Goal: Book appointment/travel/reservation

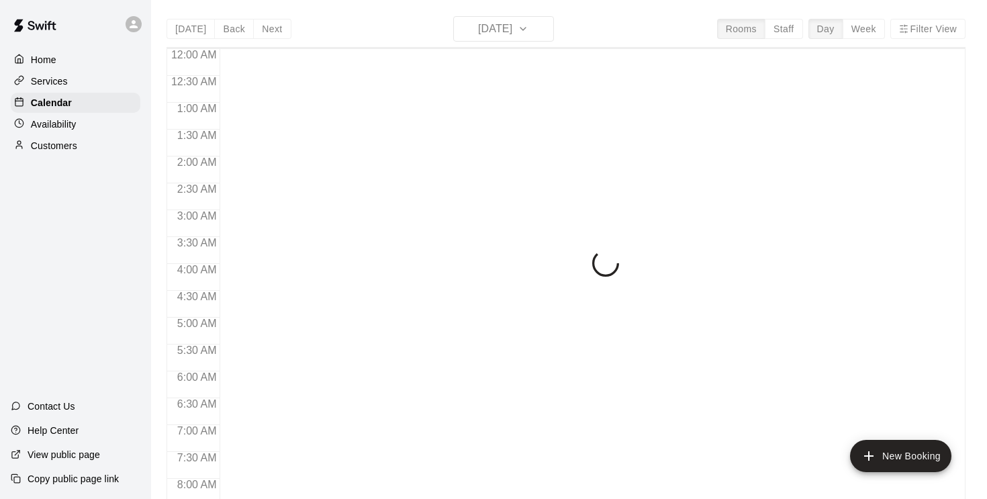
scroll to position [371, 0]
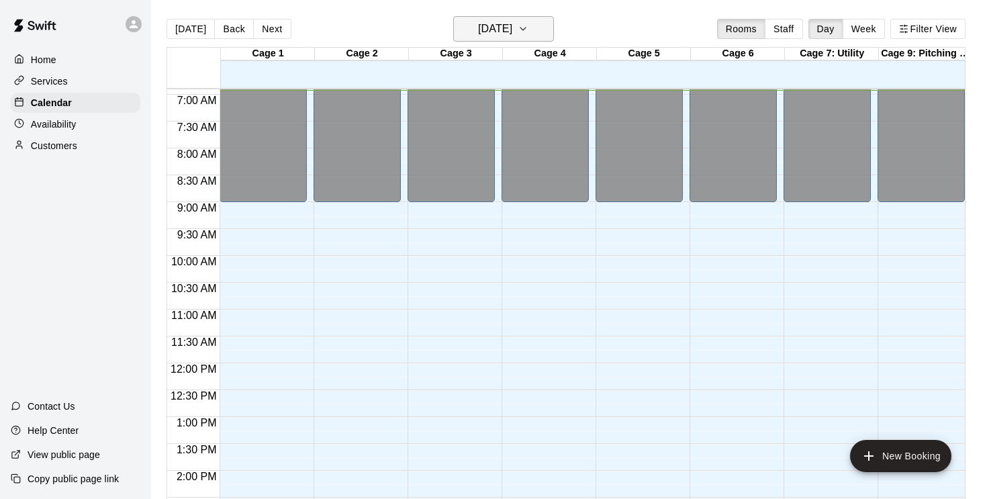
click at [551, 36] on button "[DATE]" at bounding box center [503, 29] width 101 height 26
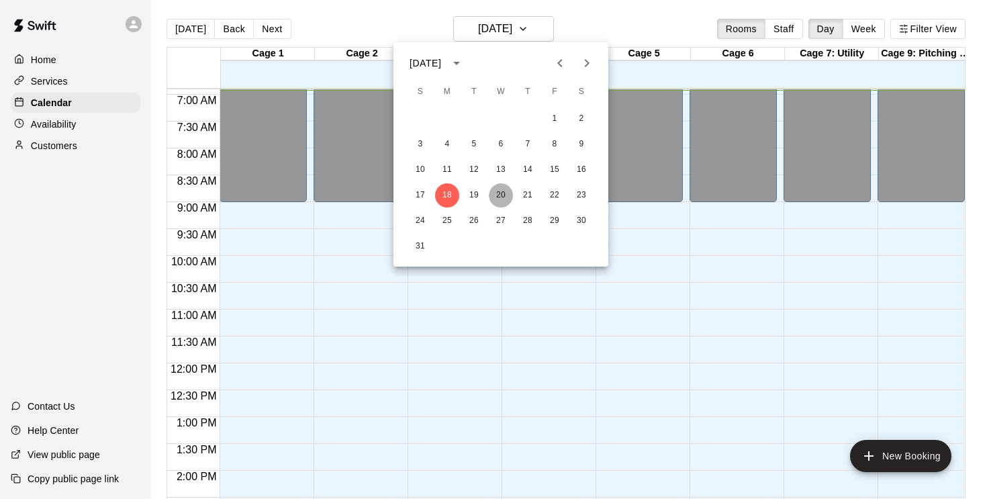
click at [500, 195] on button "20" at bounding box center [501, 195] width 24 height 24
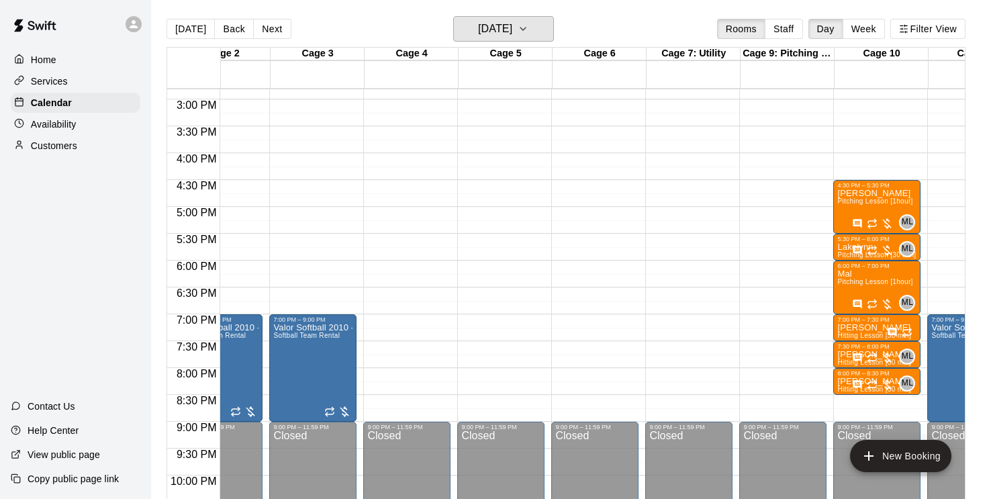
scroll to position [794, 138]
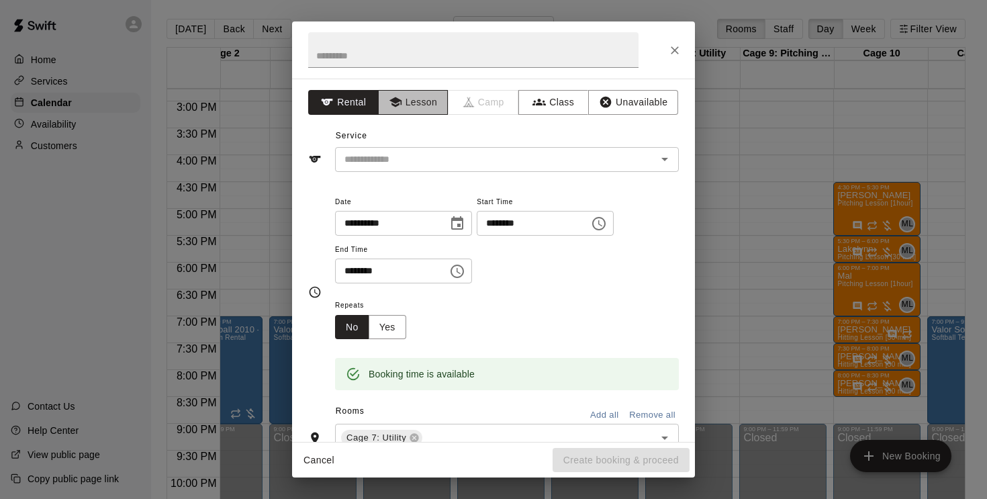
click at [421, 98] on button "Lesson" at bounding box center [413, 102] width 71 height 25
click at [441, 162] on input "text" at bounding box center [487, 159] width 296 height 17
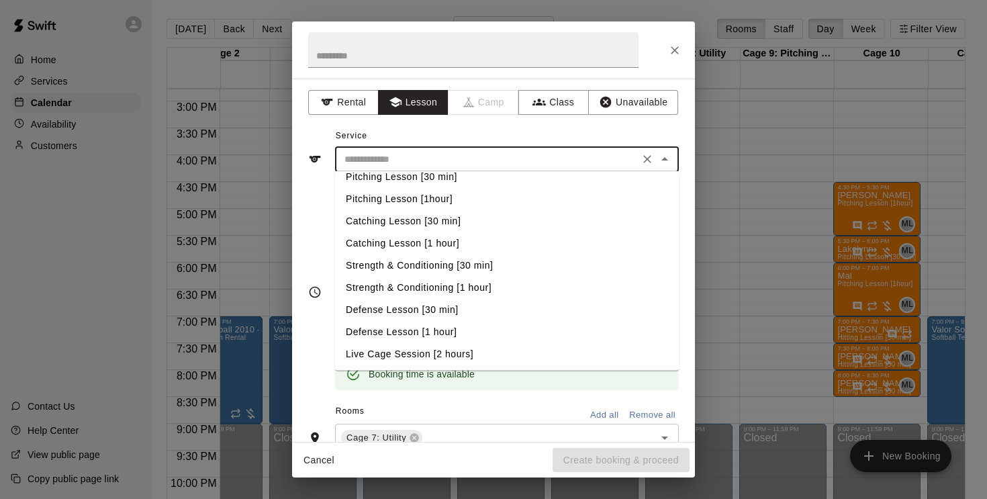
scroll to position [55, 0]
click at [445, 307] on li "Defense Lesson [30 min]" at bounding box center [507, 310] width 344 height 22
type input "**********"
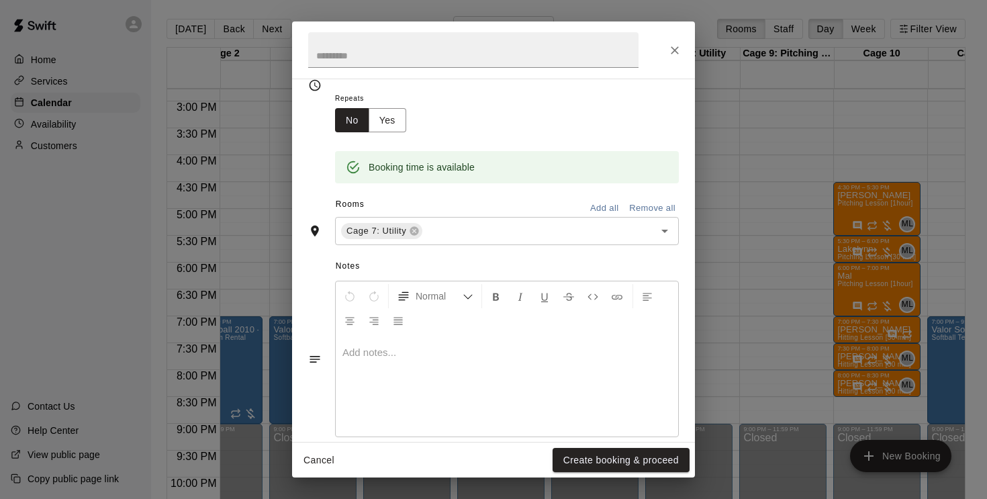
scroll to position [223, 0]
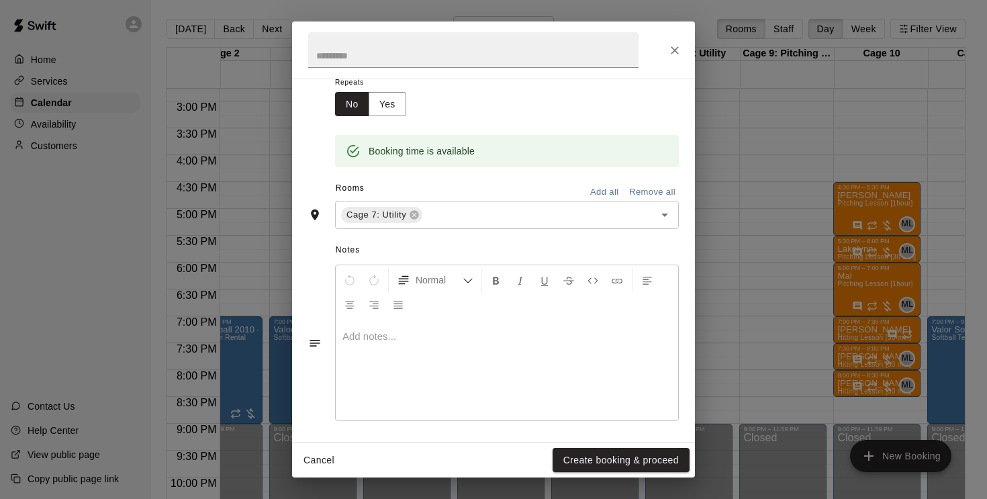
click at [398, 333] on p at bounding box center [506, 336] width 329 height 13
click at [606, 461] on button "Create booking & proceed" at bounding box center [621, 460] width 137 height 25
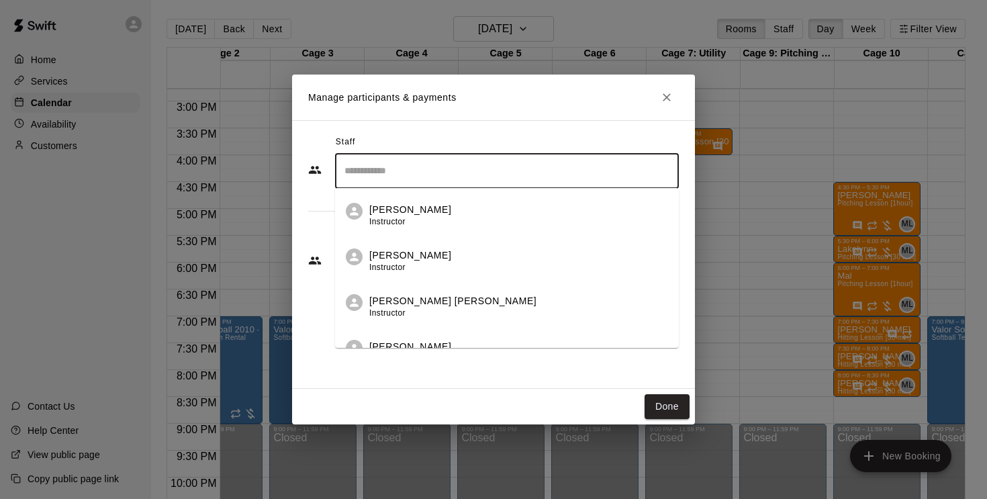
click at [526, 179] on input "Search staff" at bounding box center [507, 171] width 332 height 24
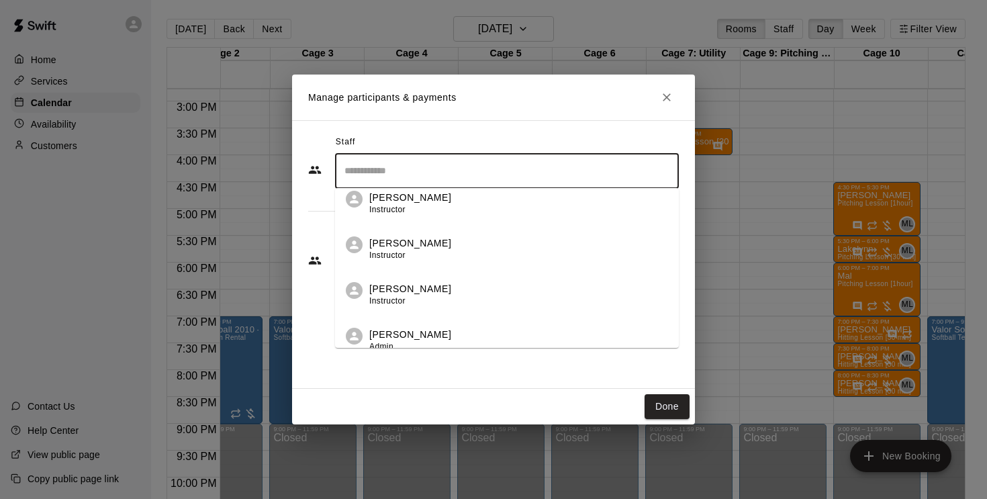
scroll to position [516, 0]
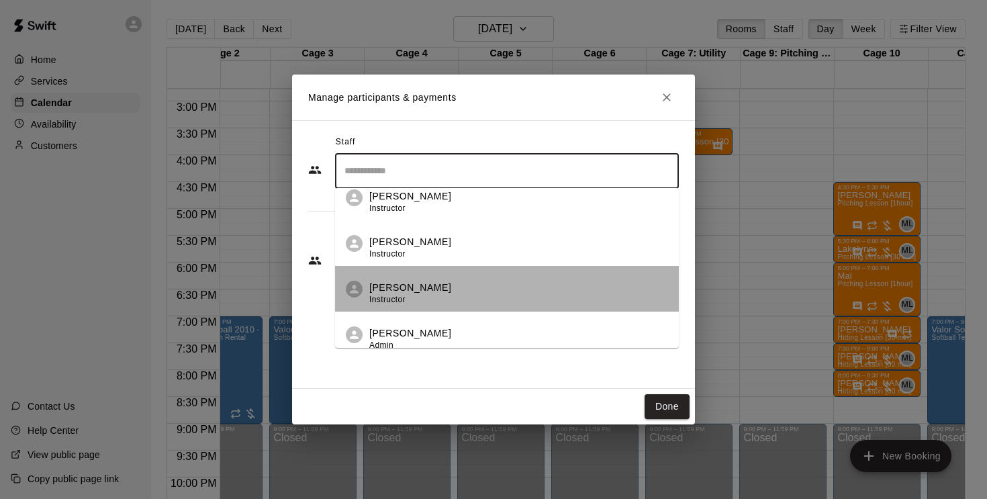
click at [453, 291] on div "[PERSON_NAME] Instructor" at bounding box center [518, 294] width 299 height 26
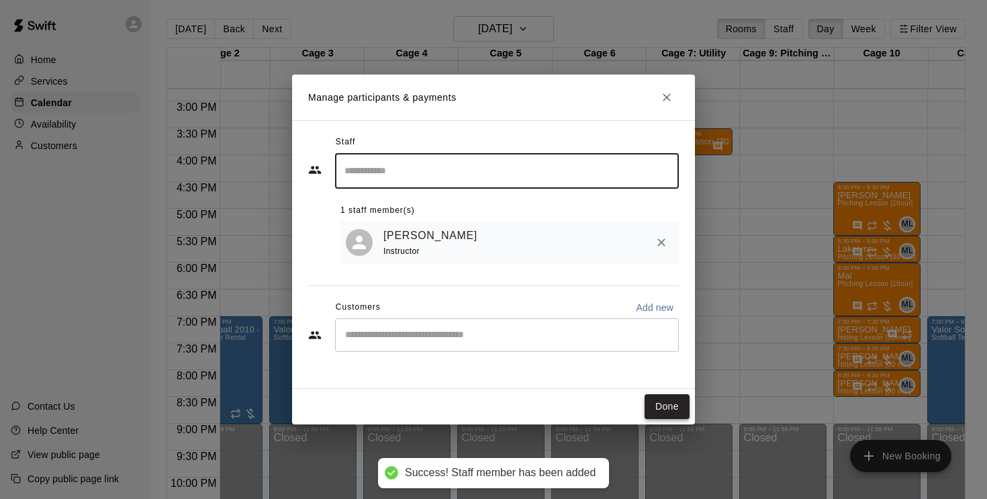
click at [663, 398] on button "Done" at bounding box center [667, 406] width 45 height 25
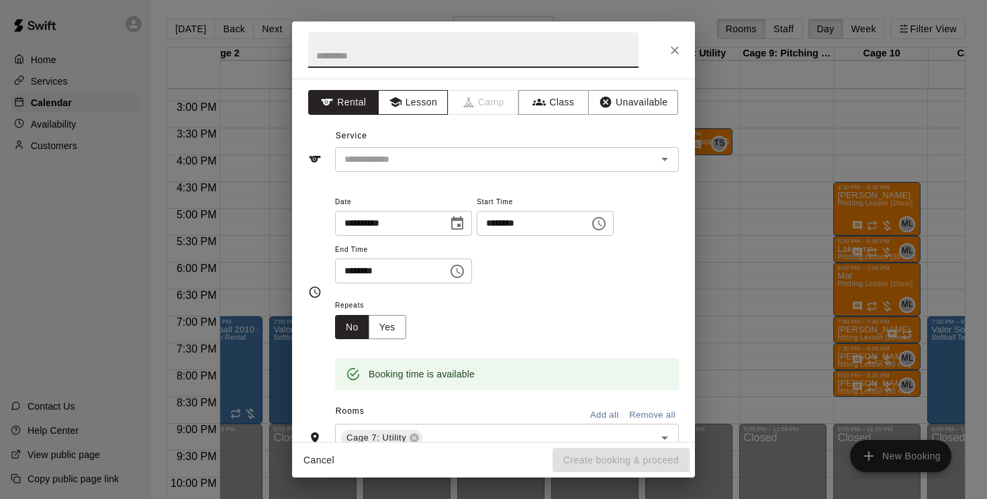
click at [428, 99] on button "Lesson" at bounding box center [413, 102] width 71 height 25
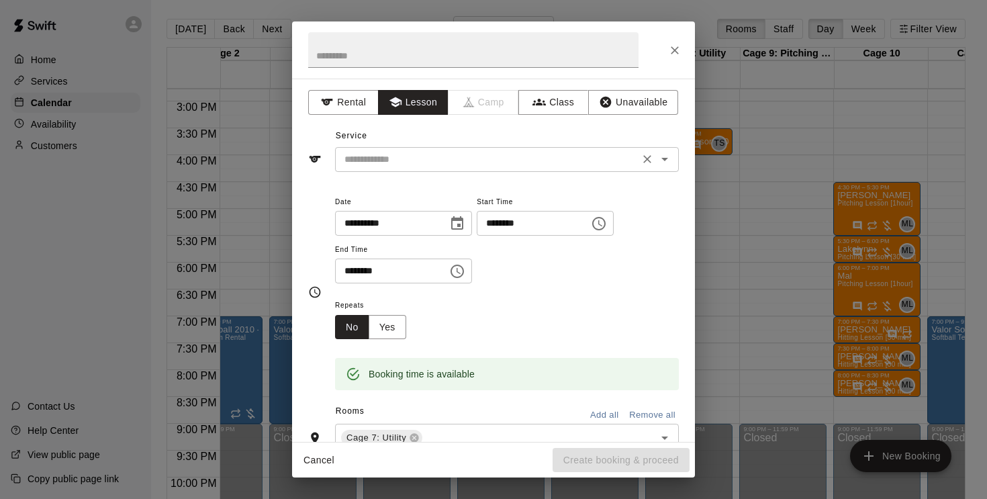
click at [438, 162] on input "text" at bounding box center [487, 159] width 296 height 17
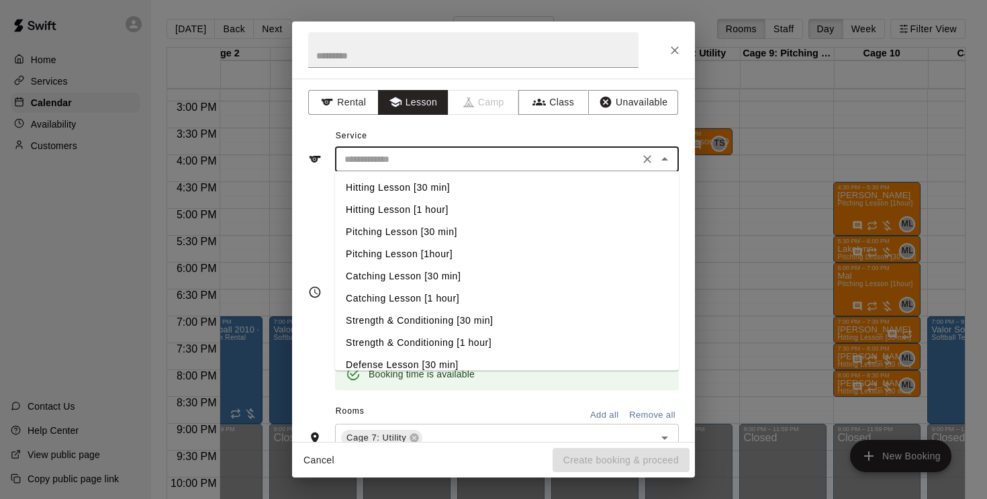
click at [439, 188] on li "Hitting Lesson [30 min]" at bounding box center [507, 188] width 344 height 22
type input "**********"
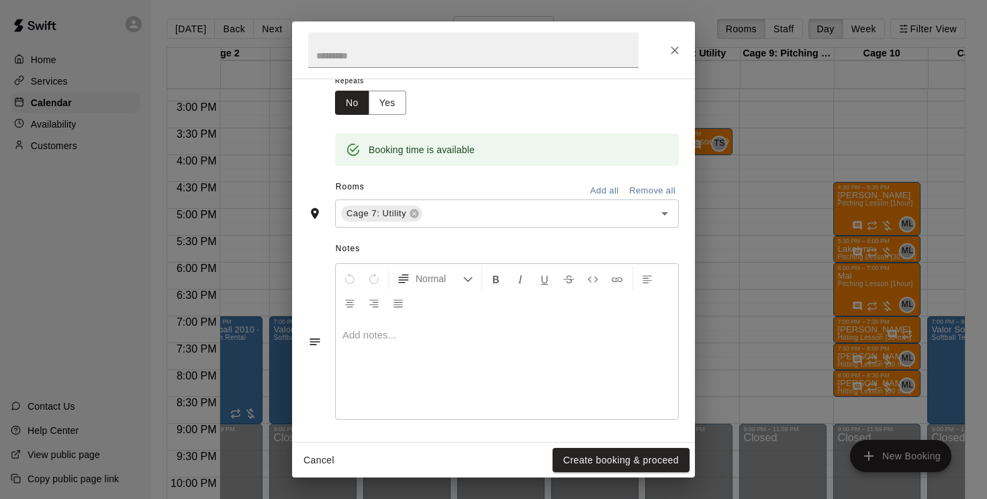
scroll to position [224, 0]
click at [438, 337] on p at bounding box center [506, 335] width 329 height 13
click at [645, 461] on button "Create booking & proceed" at bounding box center [621, 460] width 137 height 25
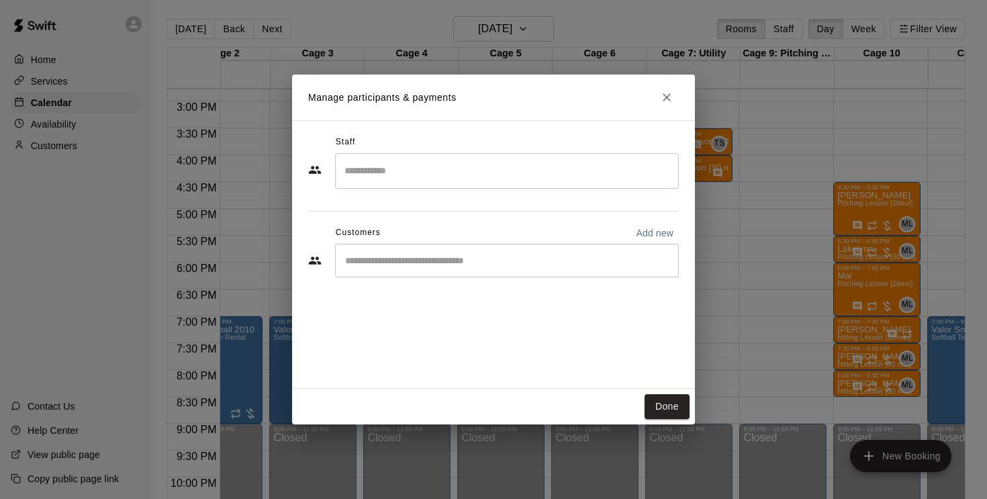
click at [543, 165] on input "Search staff" at bounding box center [507, 171] width 332 height 24
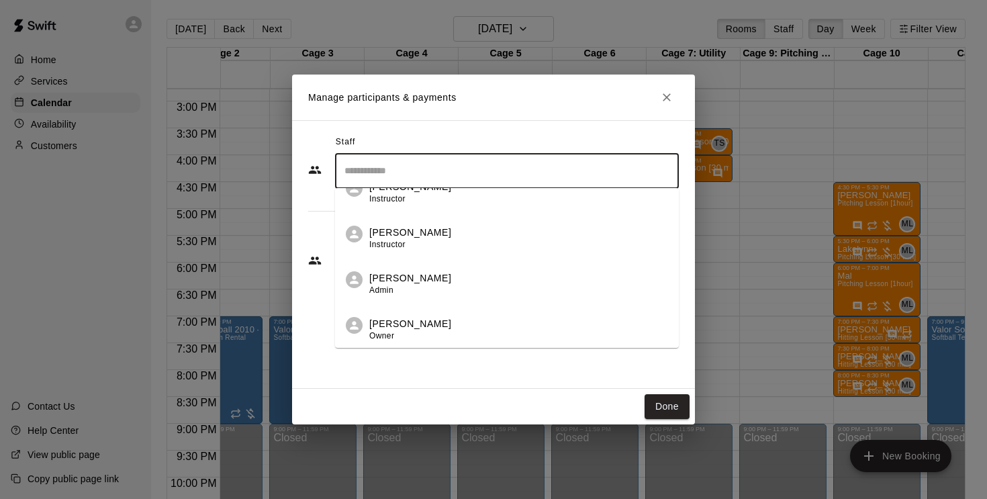
scroll to position [571, 0]
click at [416, 238] on p "[PERSON_NAME]" at bounding box center [410, 233] width 82 height 14
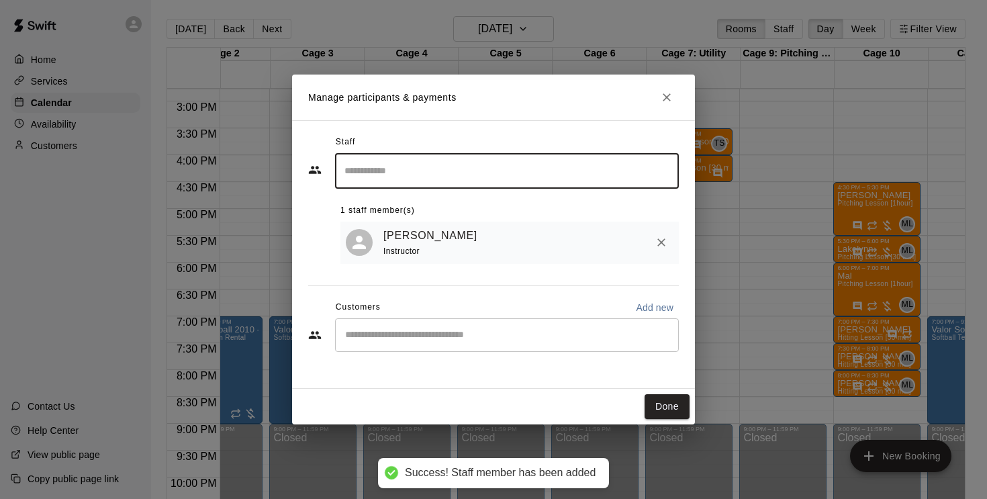
click at [665, 409] on button "Done" at bounding box center [667, 406] width 45 height 25
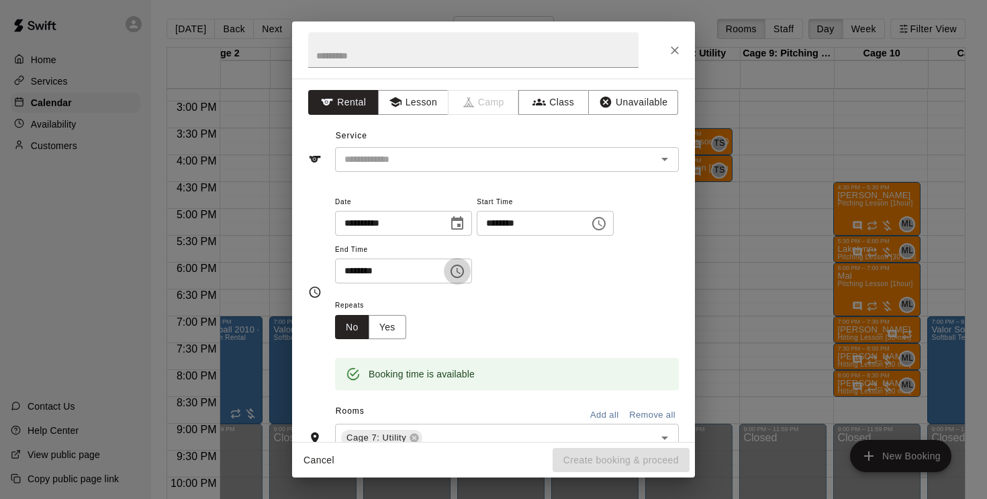
click at [459, 267] on icon "Choose time, selected time is 5:00 PM" at bounding box center [457, 271] width 13 height 13
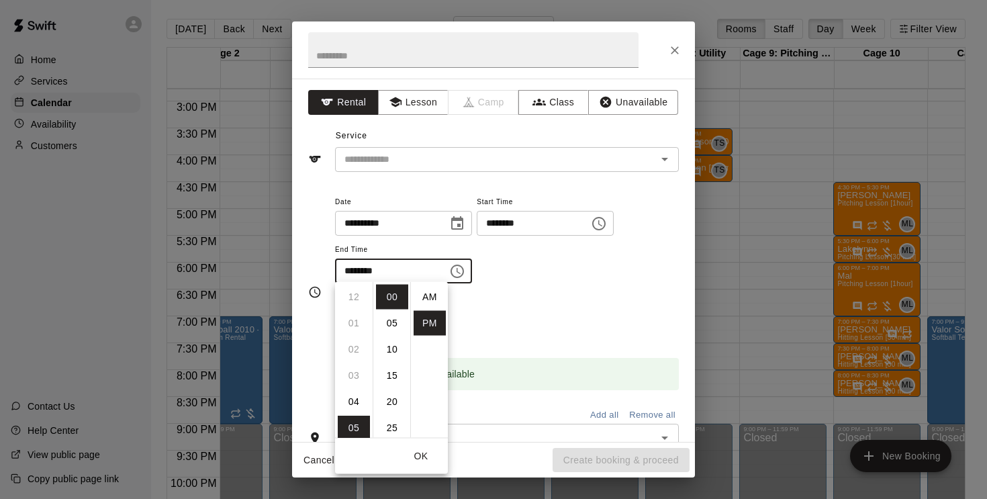
scroll to position [24, 0]
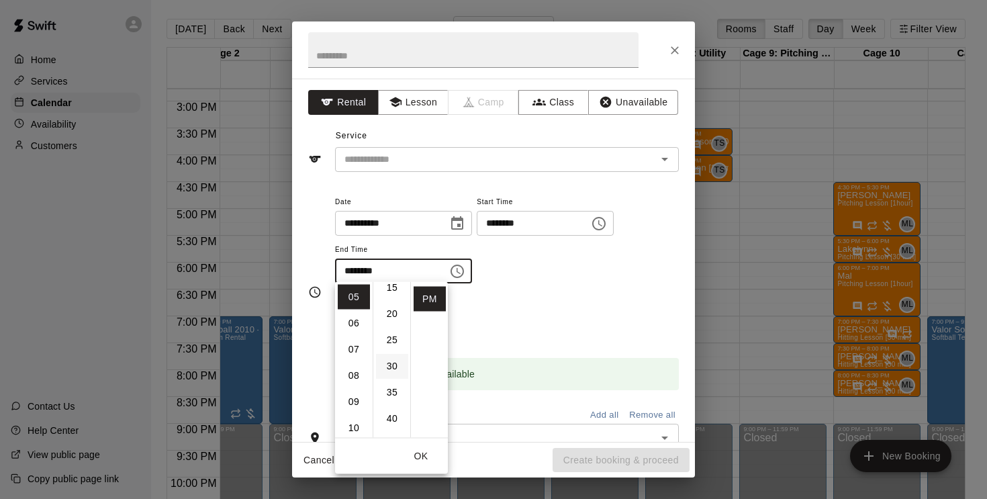
click at [387, 365] on li "30" at bounding box center [392, 366] width 32 height 25
type input "********"
click at [422, 100] on button "Lesson" at bounding box center [413, 102] width 71 height 25
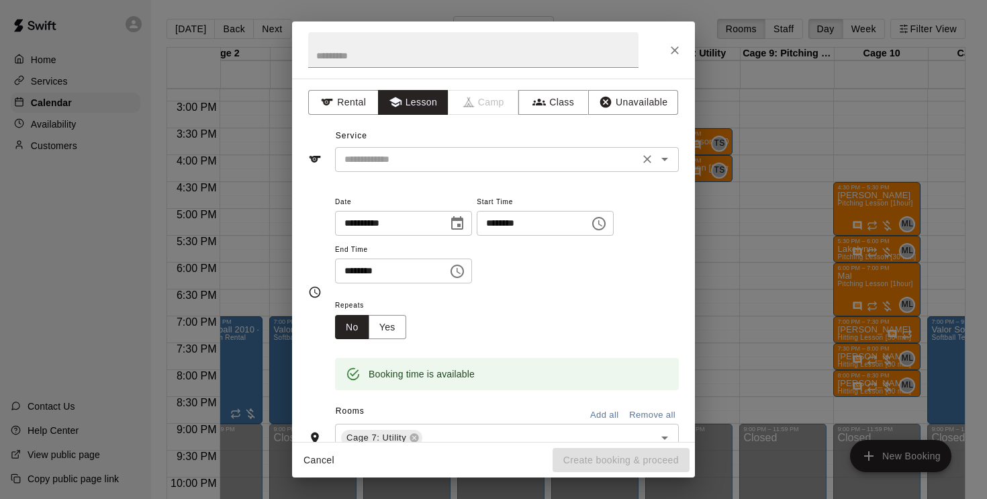
click at [420, 160] on input "text" at bounding box center [487, 159] width 296 height 17
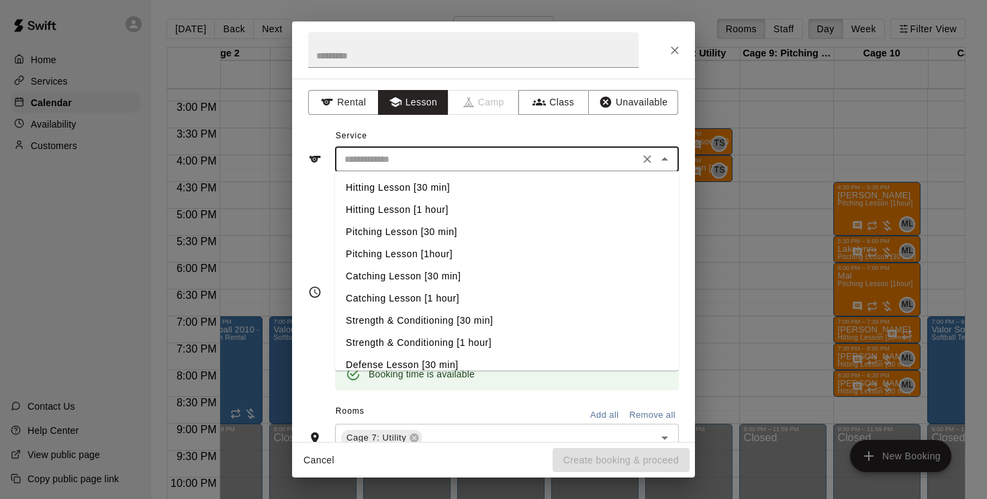
click at [435, 210] on li "Hitting Lesson [1 hour]" at bounding box center [507, 210] width 344 height 22
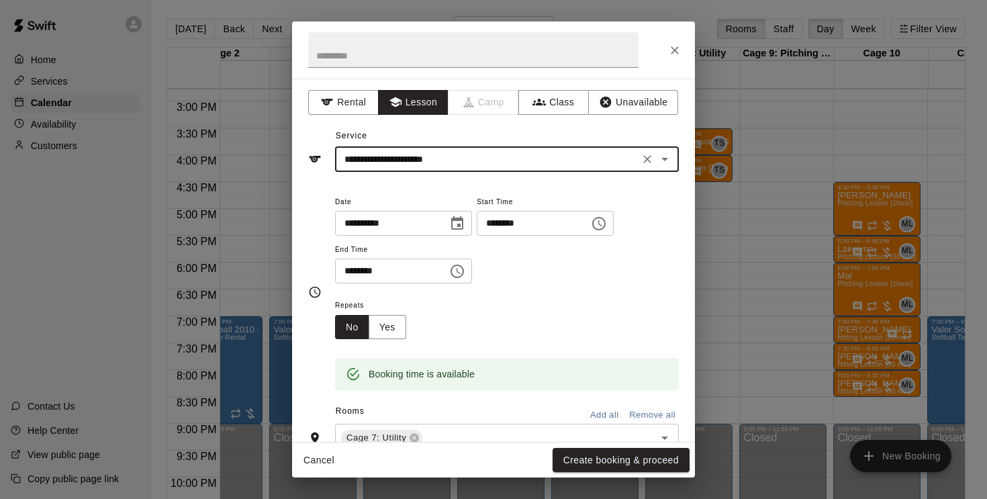
type input "**********"
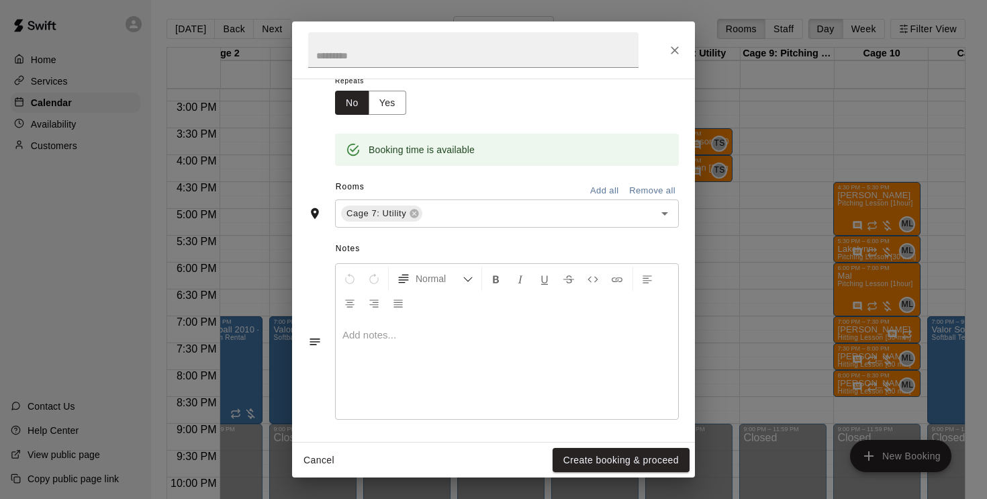
scroll to position [224, 0]
click at [427, 319] on div at bounding box center [507, 369] width 342 height 101
click at [614, 465] on button "Create booking & proceed" at bounding box center [621, 460] width 137 height 25
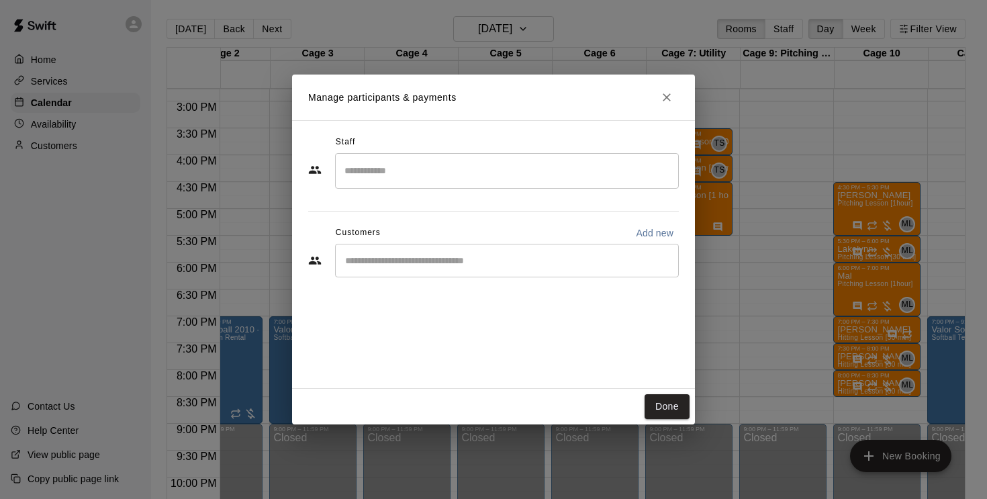
click at [393, 183] on div "​" at bounding box center [507, 171] width 344 height 36
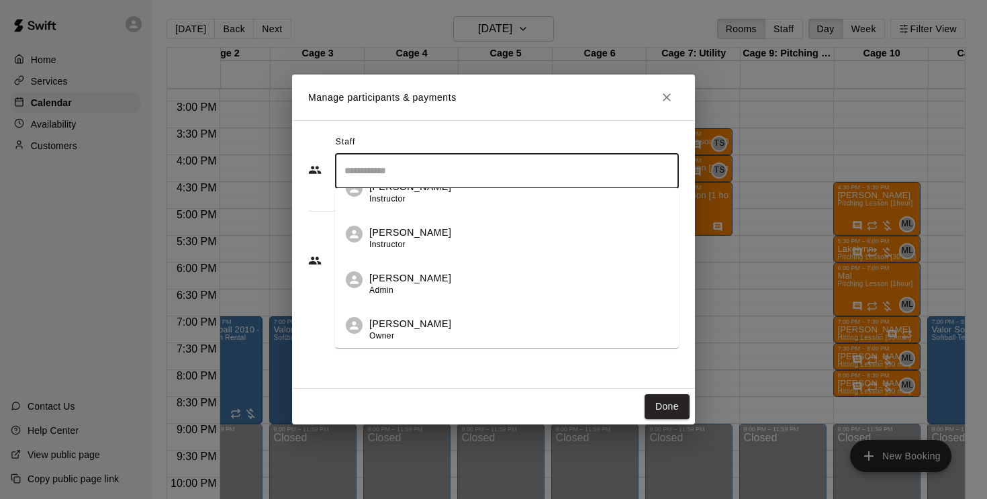
scroll to position [571, 0]
click at [413, 238] on p "[PERSON_NAME]" at bounding box center [410, 233] width 82 height 14
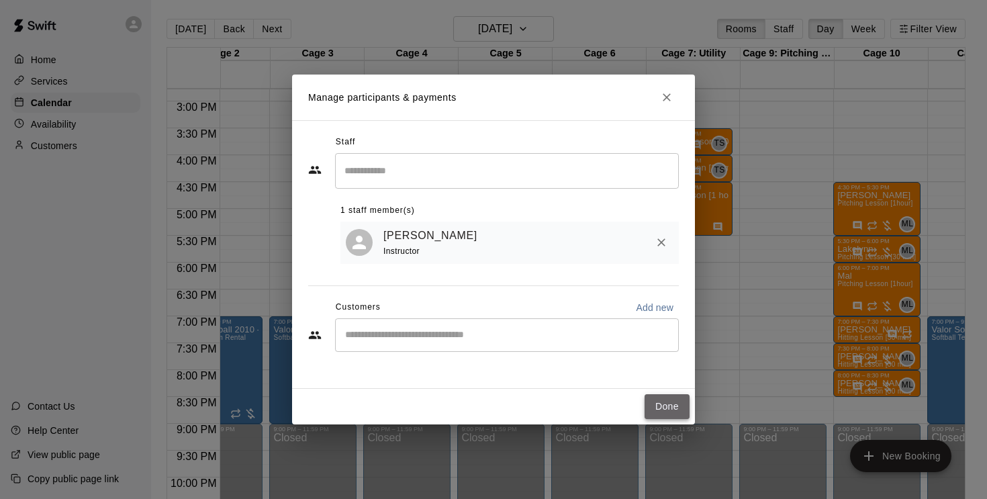
click at [659, 403] on button "Done" at bounding box center [667, 406] width 45 height 25
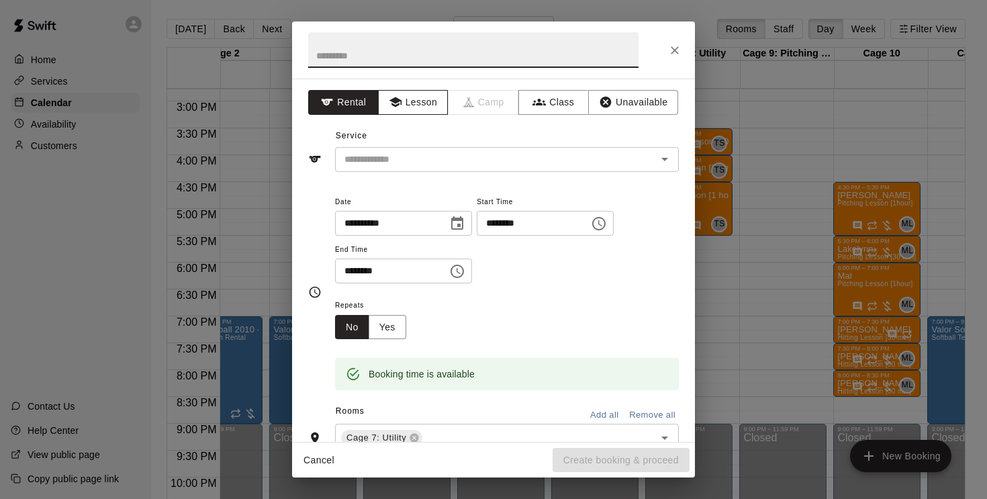
click at [435, 100] on button "Lesson" at bounding box center [413, 102] width 71 height 25
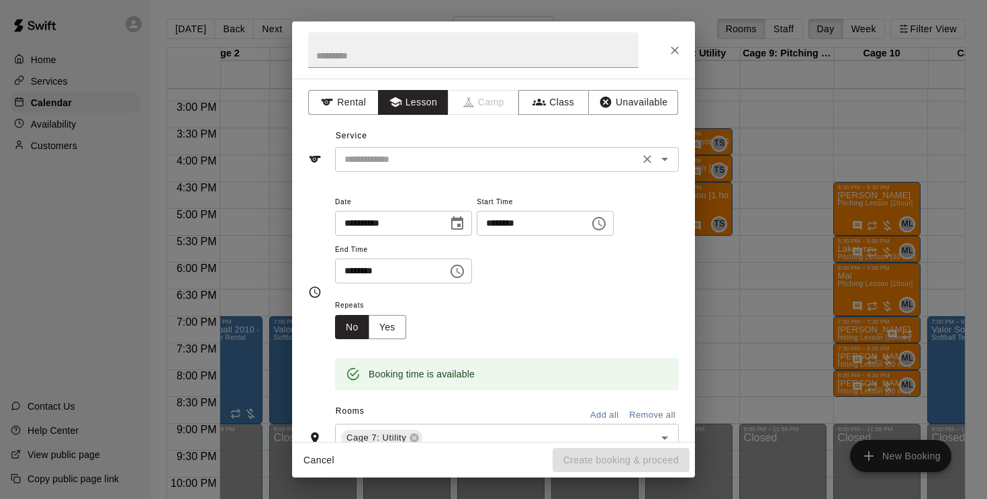
click at [408, 158] on input "text" at bounding box center [487, 159] width 296 height 17
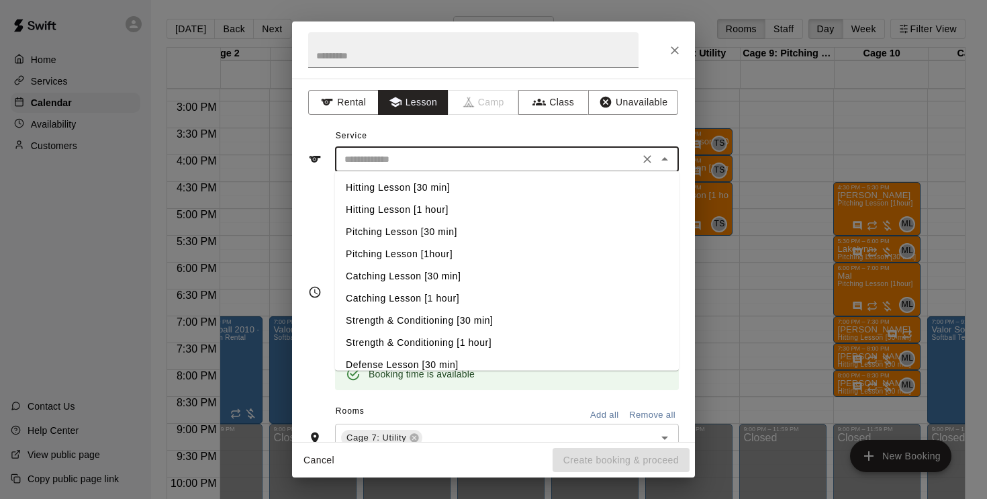
click at [416, 189] on li "Hitting Lesson [30 min]" at bounding box center [507, 188] width 344 height 22
type input "**********"
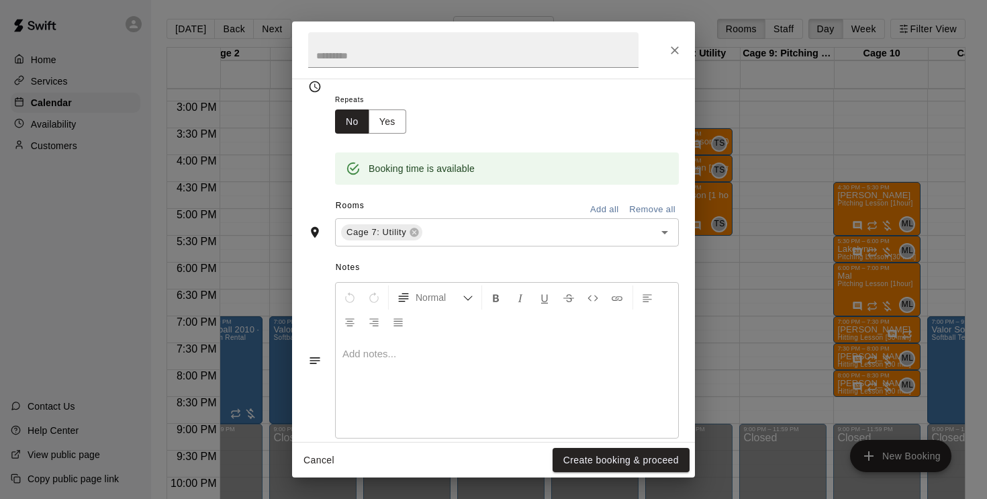
scroll to position [206, 0]
click at [389, 350] on p at bounding box center [506, 352] width 329 height 13
click at [606, 455] on button "Create booking & proceed" at bounding box center [621, 460] width 137 height 25
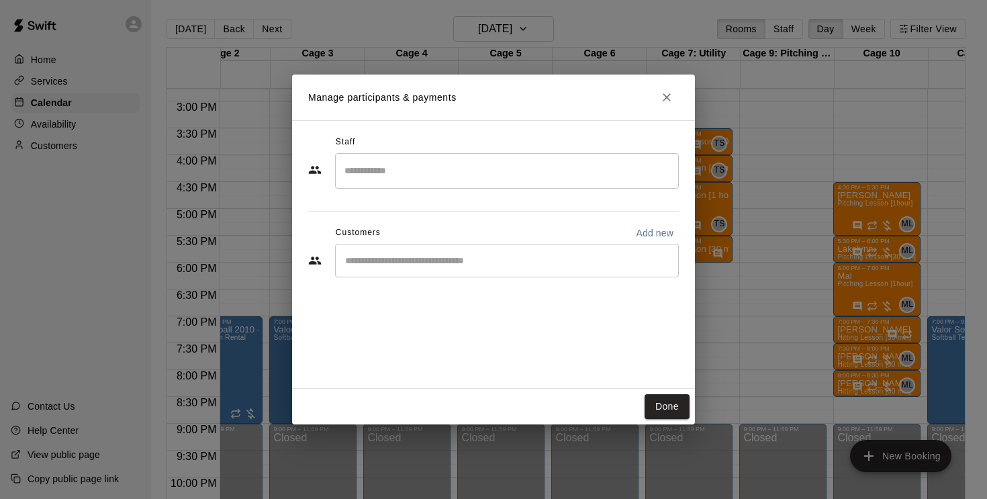
click at [433, 184] on div "​" at bounding box center [507, 171] width 344 height 36
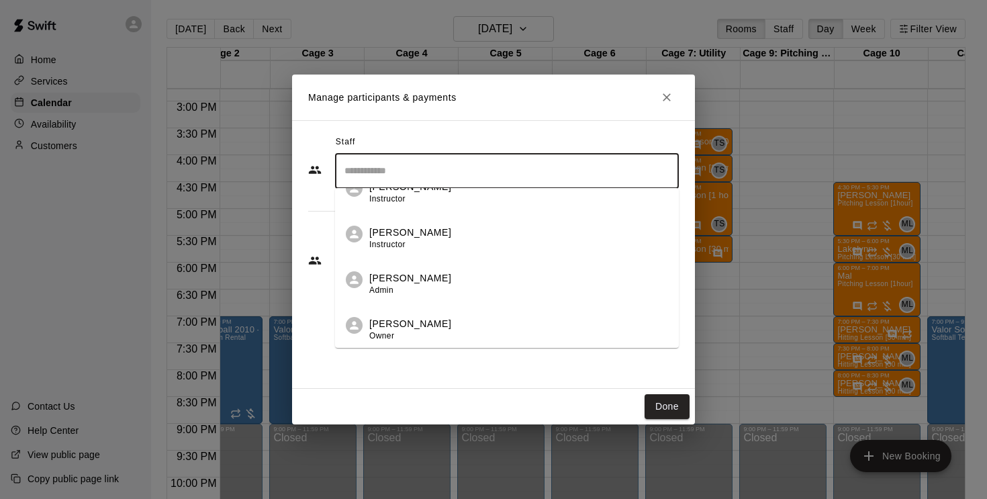
scroll to position [571, 0]
click at [426, 235] on p "[PERSON_NAME]" at bounding box center [410, 233] width 82 height 14
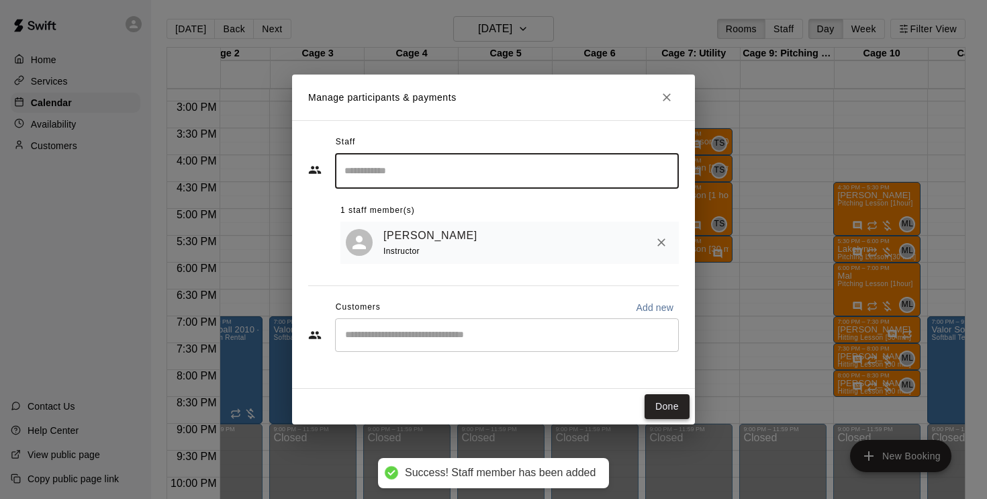
click at [674, 416] on button "Done" at bounding box center [667, 406] width 45 height 25
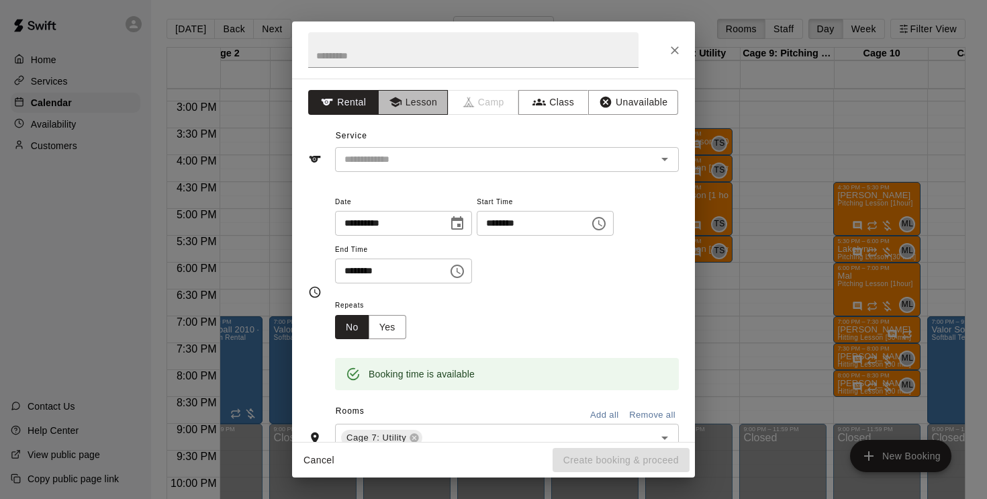
click at [424, 102] on button "Lesson" at bounding box center [413, 102] width 71 height 25
click at [420, 160] on input "text" at bounding box center [487, 159] width 296 height 17
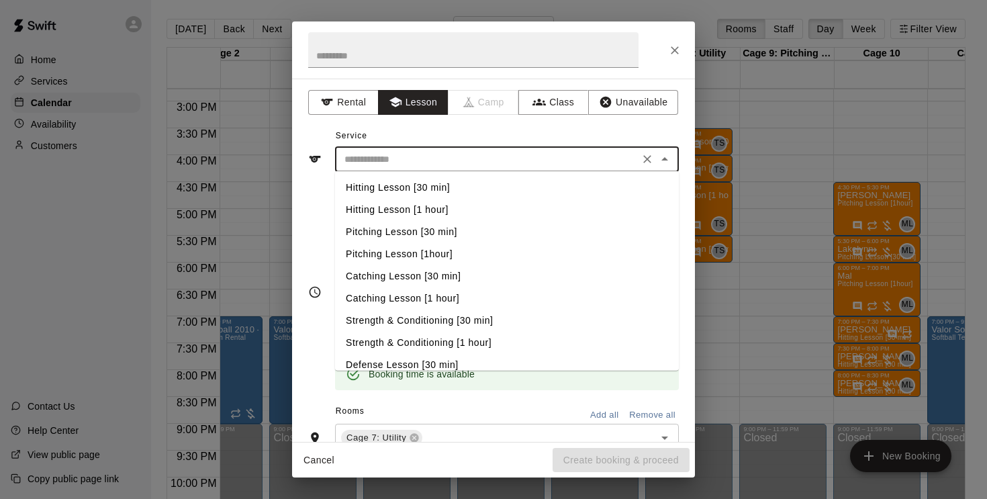
click at [428, 190] on li "Hitting Lesson [30 min]" at bounding box center [507, 188] width 344 height 22
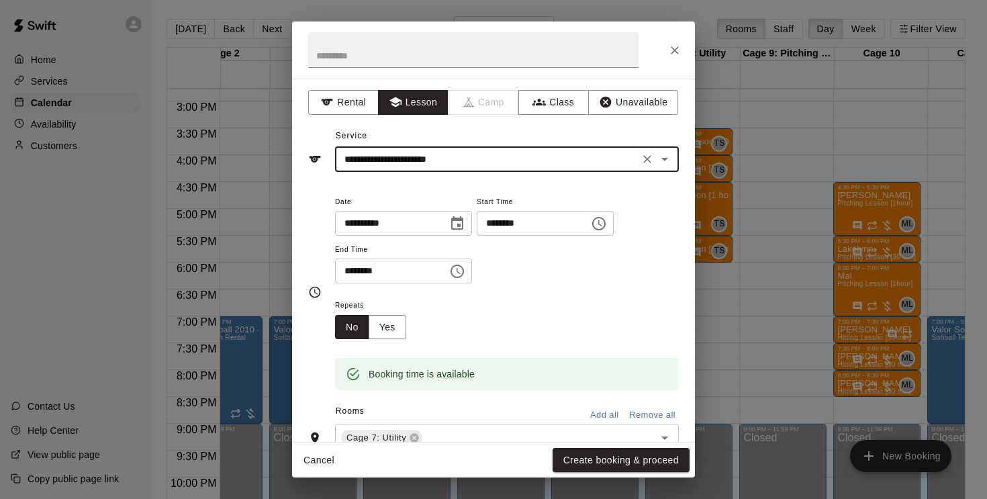
type input "**********"
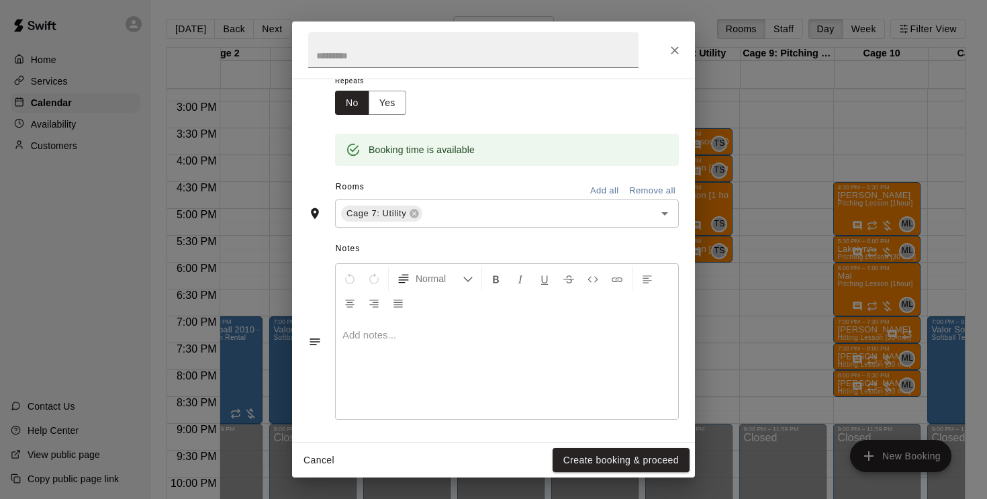
scroll to position [224, 0]
click at [380, 329] on p at bounding box center [506, 335] width 329 height 13
click at [594, 458] on button "Create booking & proceed" at bounding box center [621, 460] width 137 height 25
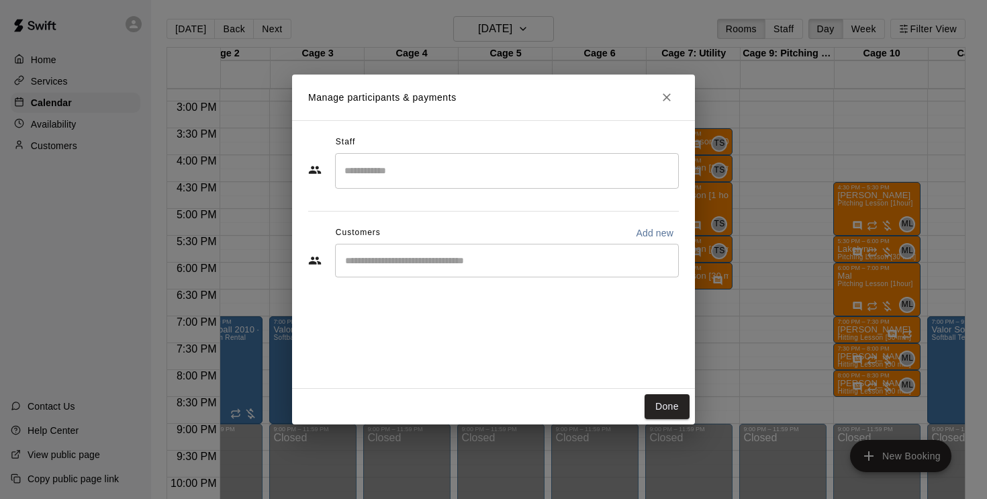
click at [449, 162] on input "Search staff" at bounding box center [507, 171] width 332 height 24
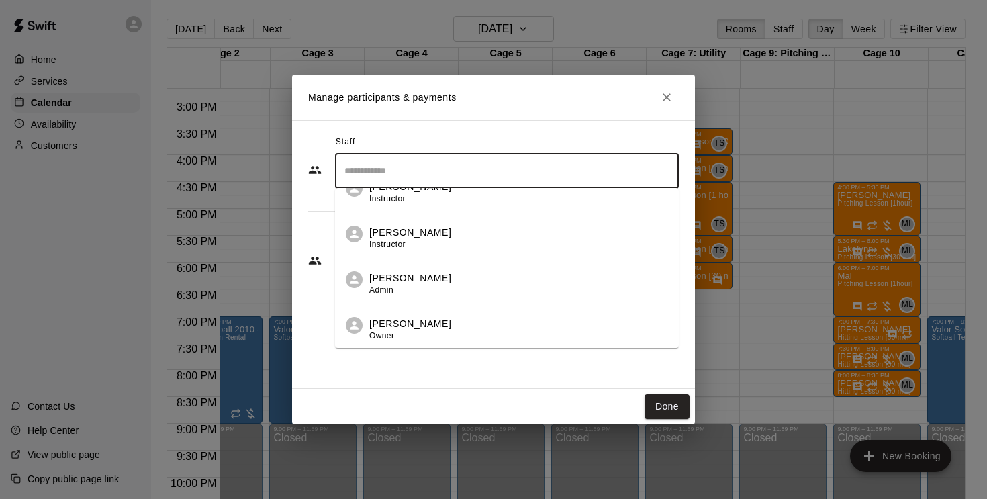
scroll to position [571, 0]
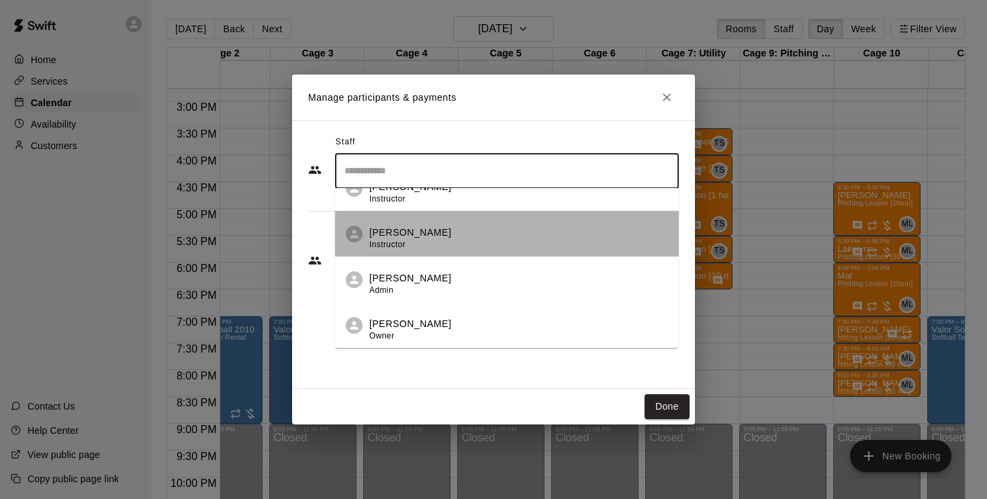
click at [424, 234] on p "[PERSON_NAME]" at bounding box center [410, 233] width 82 height 14
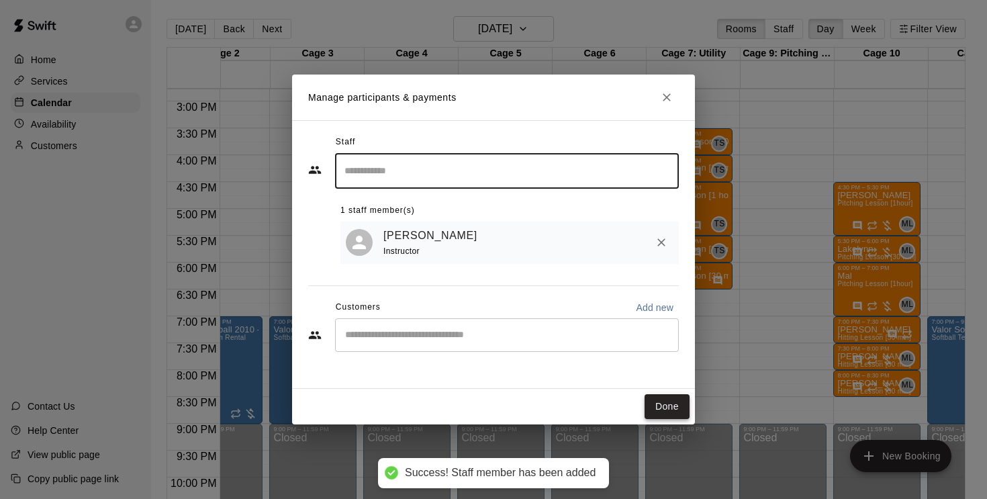
click at [671, 408] on button "Done" at bounding box center [667, 406] width 45 height 25
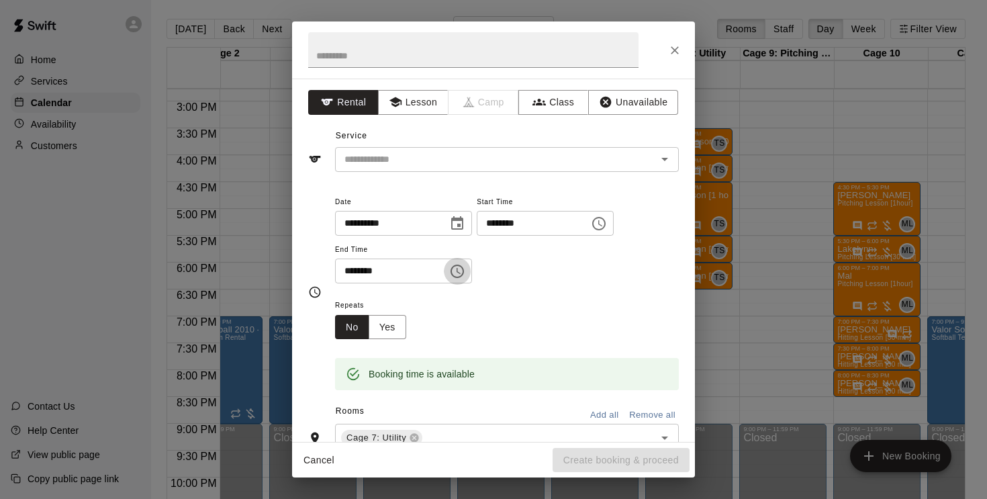
click at [465, 267] on icon "Choose time, selected time is 7:00 PM" at bounding box center [457, 271] width 16 height 16
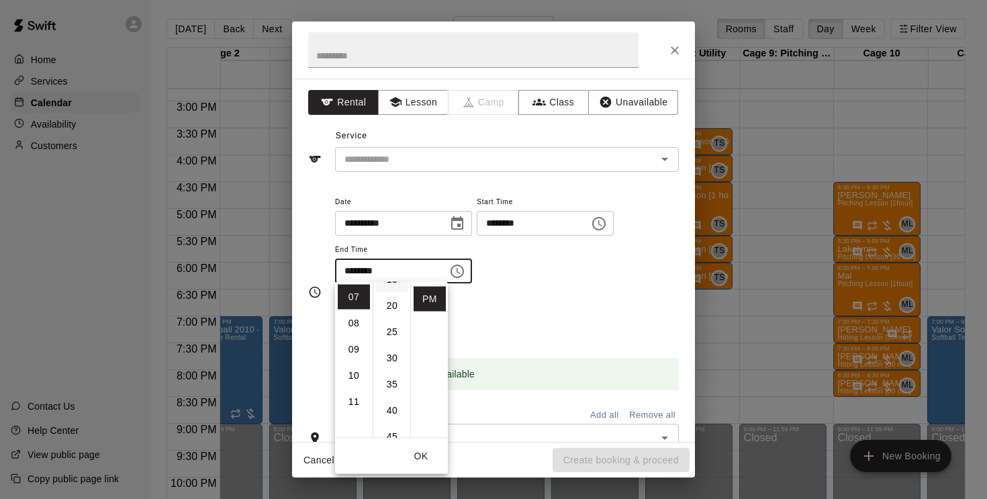
scroll to position [105, 0]
click at [395, 351] on li "30" at bounding box center [392, 349] width 32 height 25
type input "********"
click at [583, 287] on div "**********" at bounding box center [507, 245] width 344 height 104
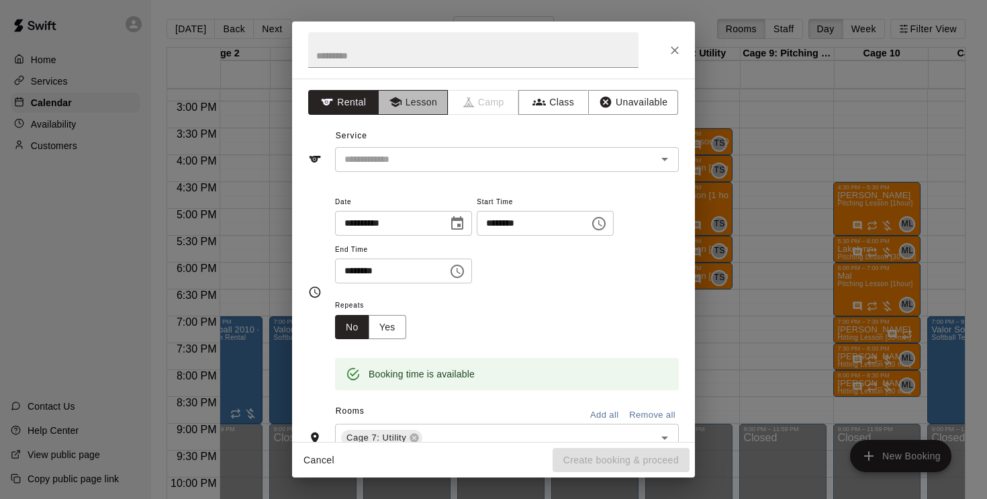
click at [426, 102] on button "Lesson" at bounding box center [413, 102] width 71 height 25
click at [416, 160] on input "text" at bounding box center [487, 159] width 296 height 17
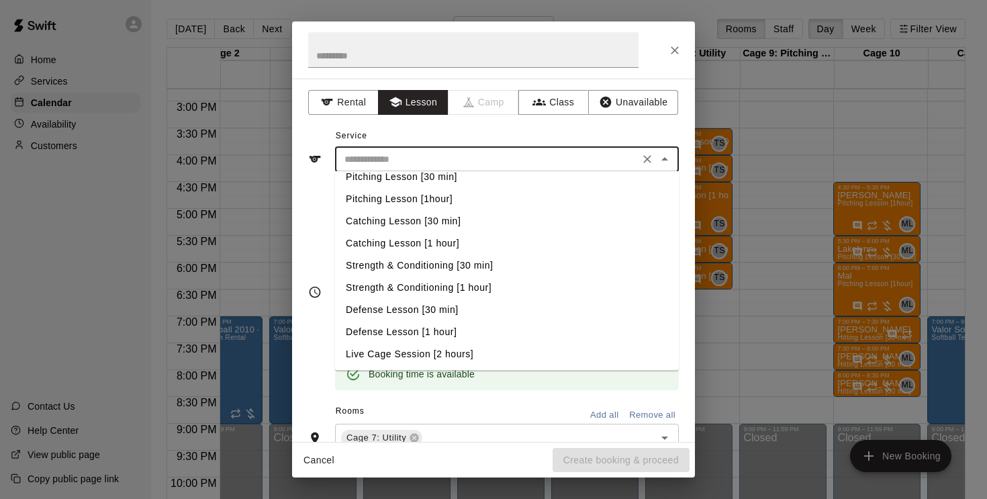
scroll to position [55, 0]
click at [424, 332] on li "Defense Lesson [1 hour]" at bounding box center [507, 332] width 344 height 22
type input "**********"
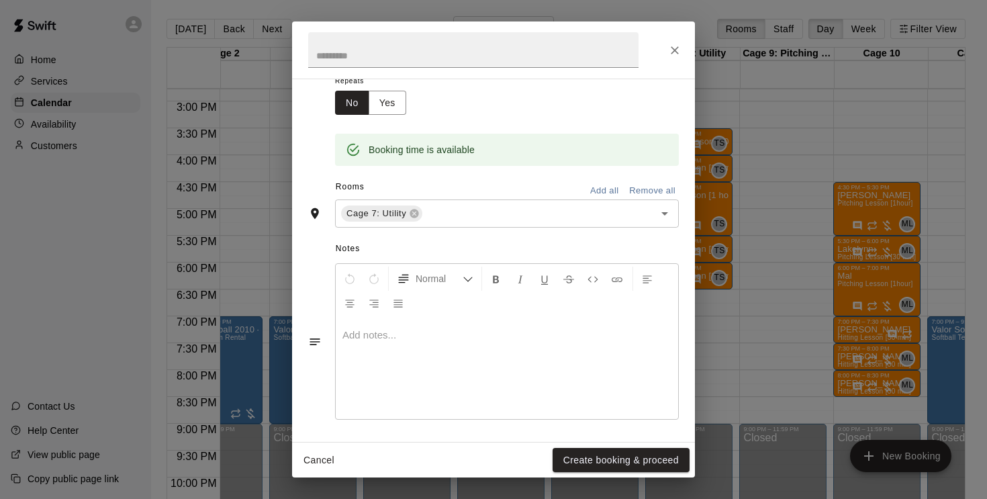
scroll to position [224, 0]
click at [408, 341] on div at bounding box center [507, 369] width 342 height 101
click at [600, 463] on button "Create booking & proceed" at bounding box center [621, 460] width 137 height 25
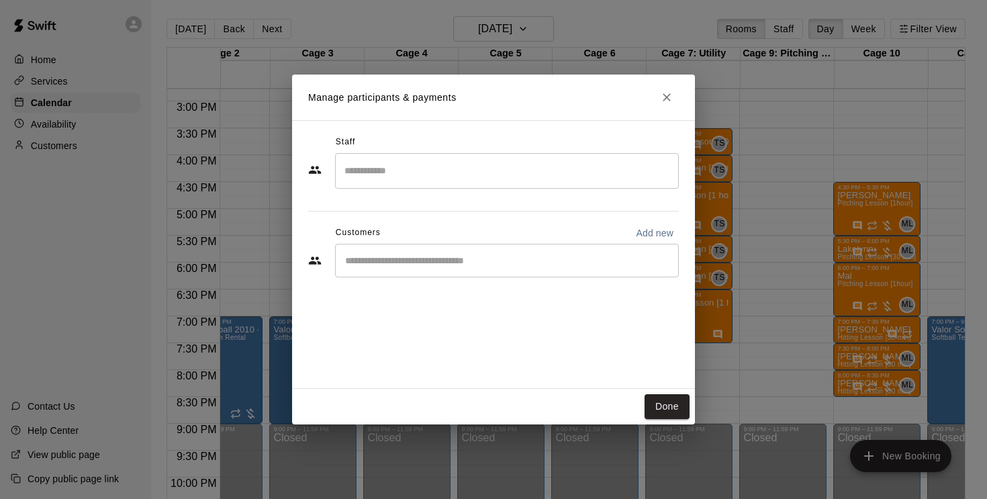
click at [425, 171] on input "Search staff" at bounding box center [507, 171] width 332 height 24
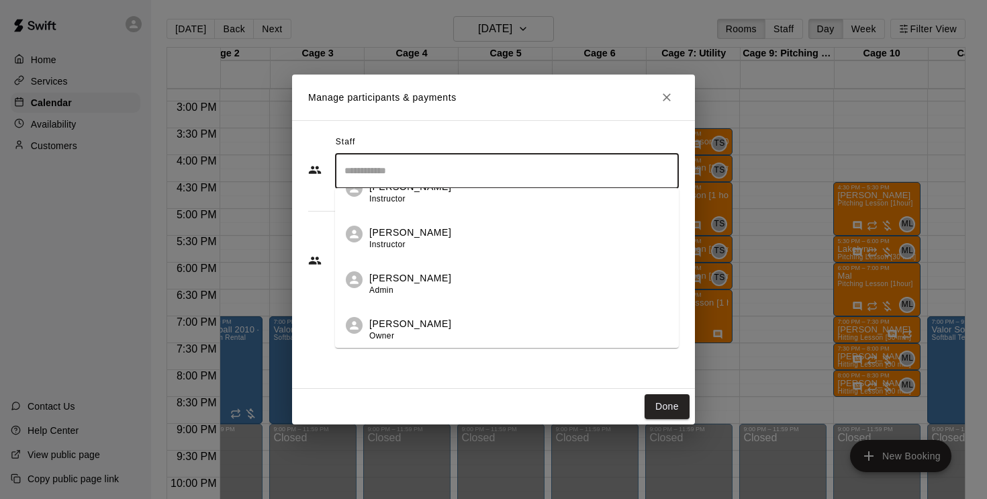
scroll to position [571, 0]
click at [393, 239] on div "[PERSON_NAME] Instructor" at bounding box center [410, 239] width 82 height 26
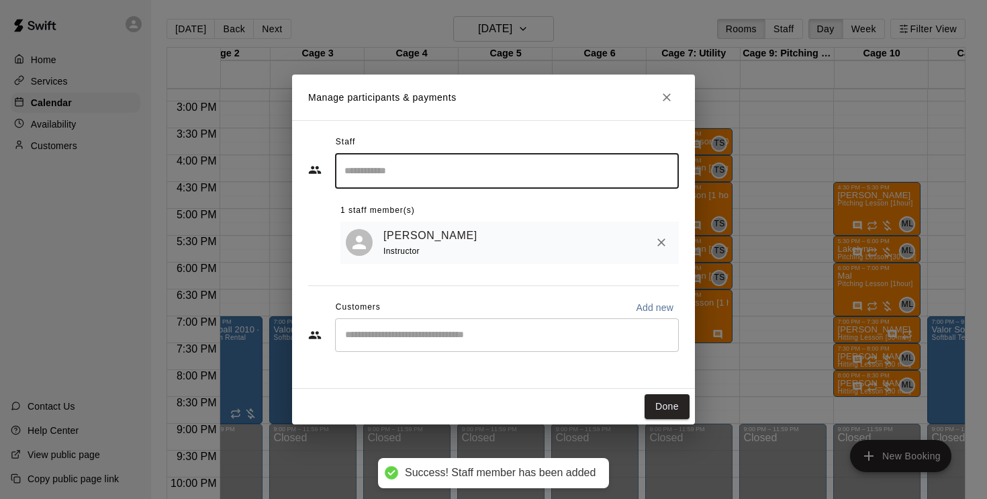
click at [673, 405] on button "Done" at bounding box center [667, 406] width 45 height 25
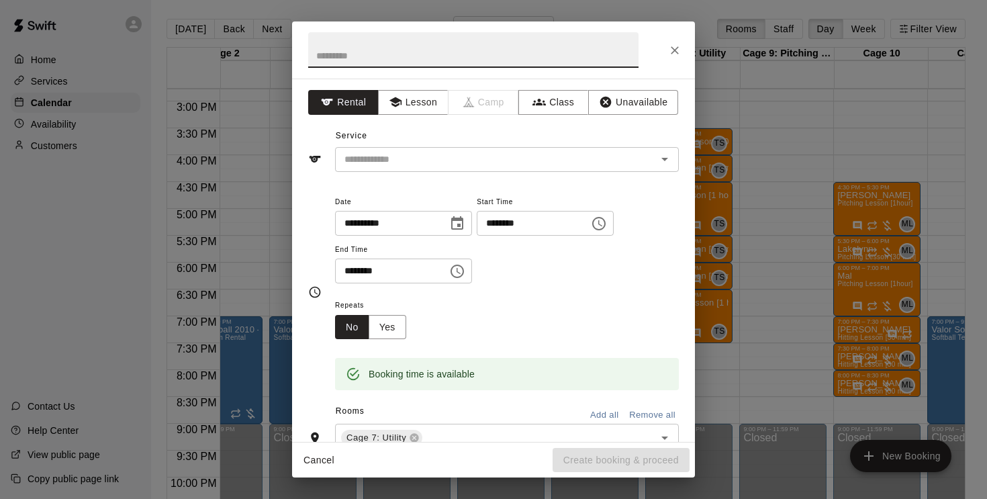
click at [464, 272] on icon "Choose time, selected time is 8:00 PM" at bounding box center [457, 271] width 13 height 13
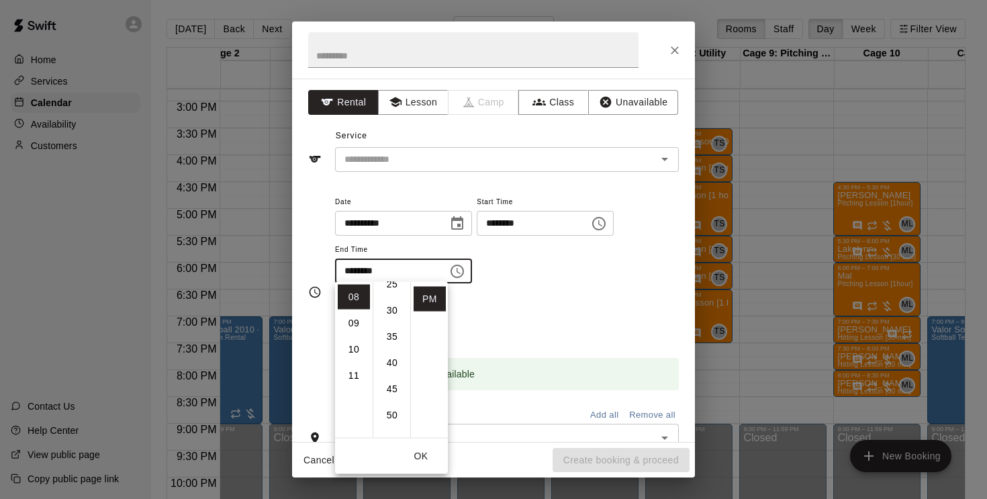
scroll to position [137, 0]
click at [389, 314] on li "30" at bounding box center [392, 317] width 32 height 25
type input "********"
click at [569, 306] on div "Repeats No Yes" at bounding box center [507, 318] width 344 height 42
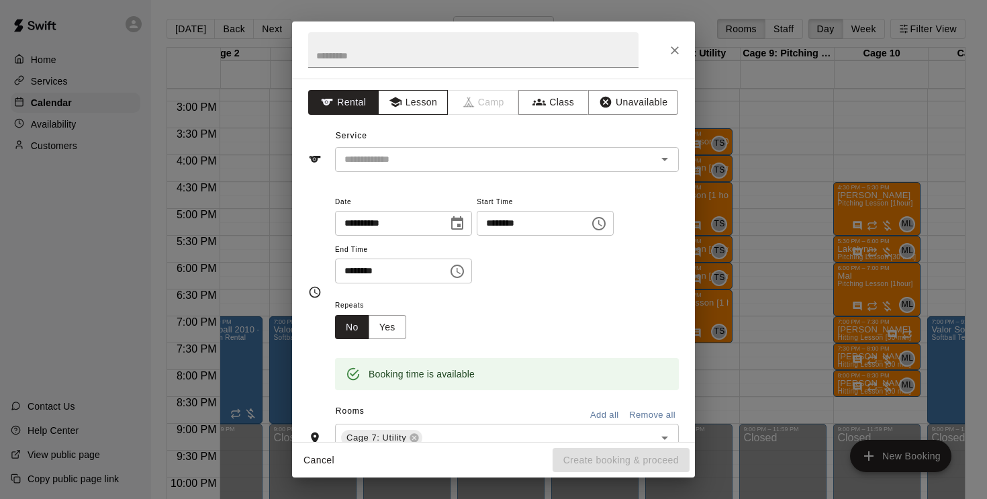
click at [418, 97] on button "Lesson" at bounding box center [413, 102] width 71 height 25
click at [407, 166] on input "text" at bounding box center [487, 159] width 296 height 17
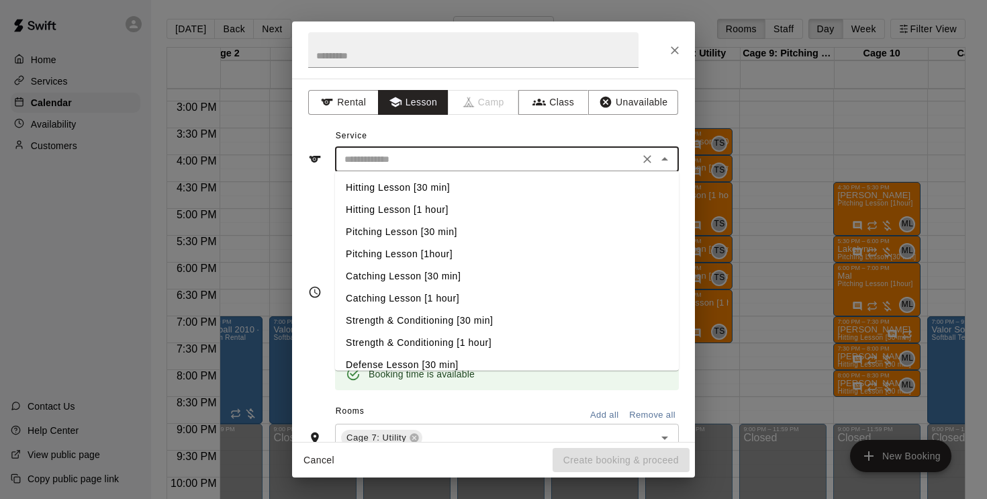
click at [426, 208] on li "Hitting Lesson [1 hour]" at bounding box center [507, 210] width 344 height 22
type input "**********"
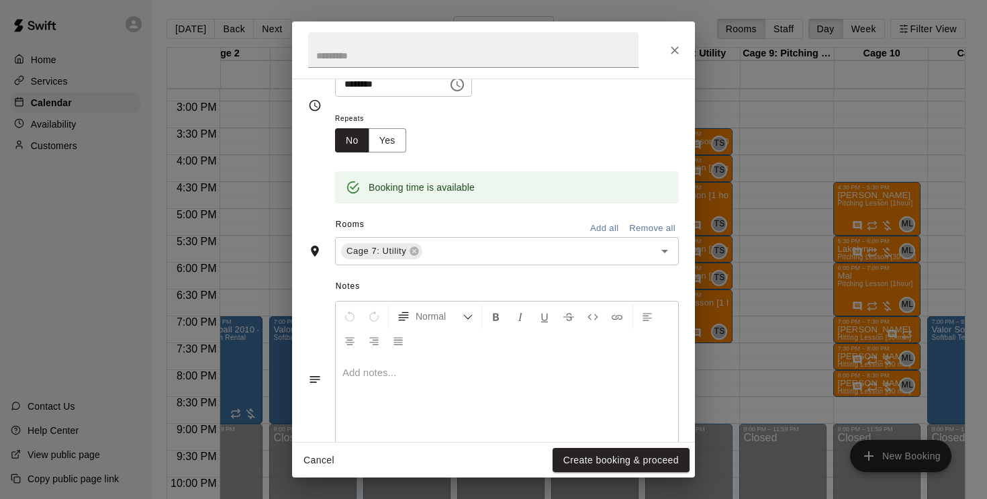
scroll to position [214, 0]
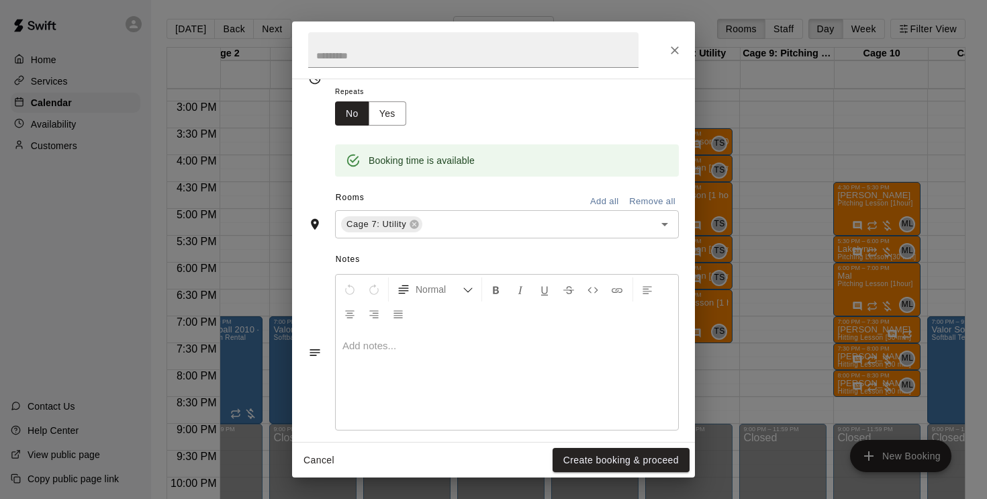
click at [390, 346] on p at bounding box center [506, 345] width 329 height 13
click at [636, 457] on button "Create booking & proceed" at bounding box center [621, 460] width 137 height 25
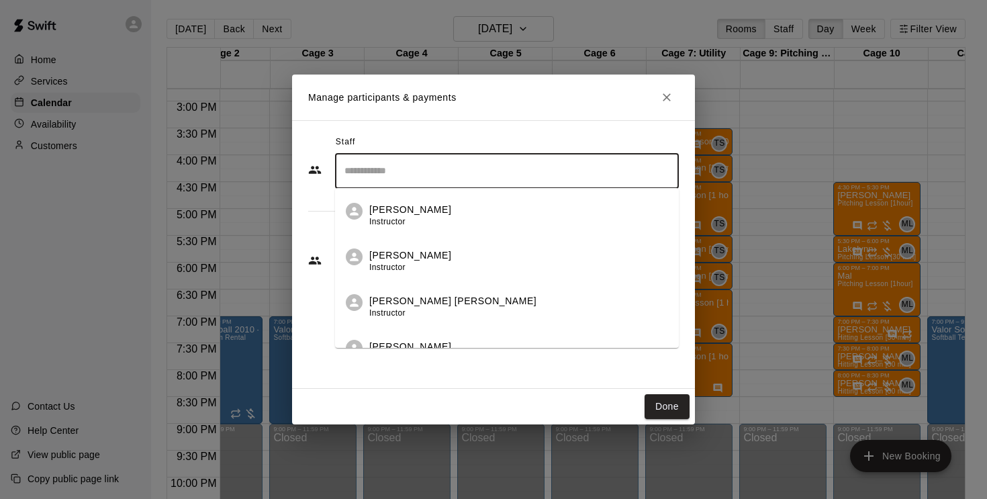
click at [433, 176] on input "Search staff" at bounding box center [507, 171] width 332 height 24
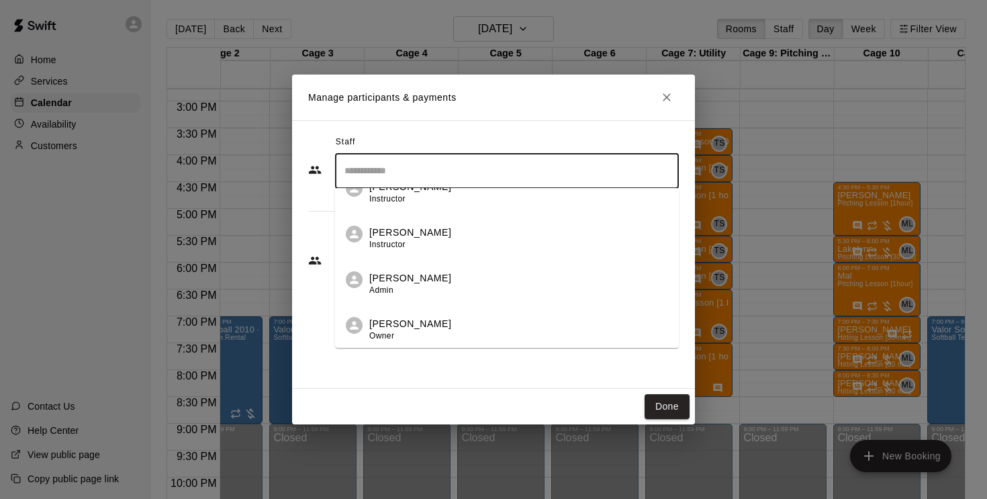
scroll to position [571, 0]
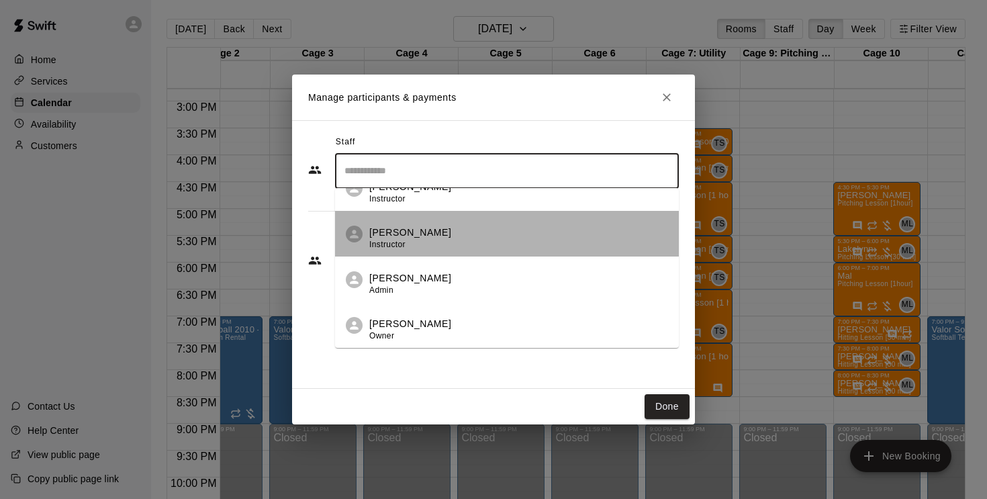
click at [430, 244] on div "[PERSON_NAME] Instructor" at bounding box center [410, 239] width 82 height 26
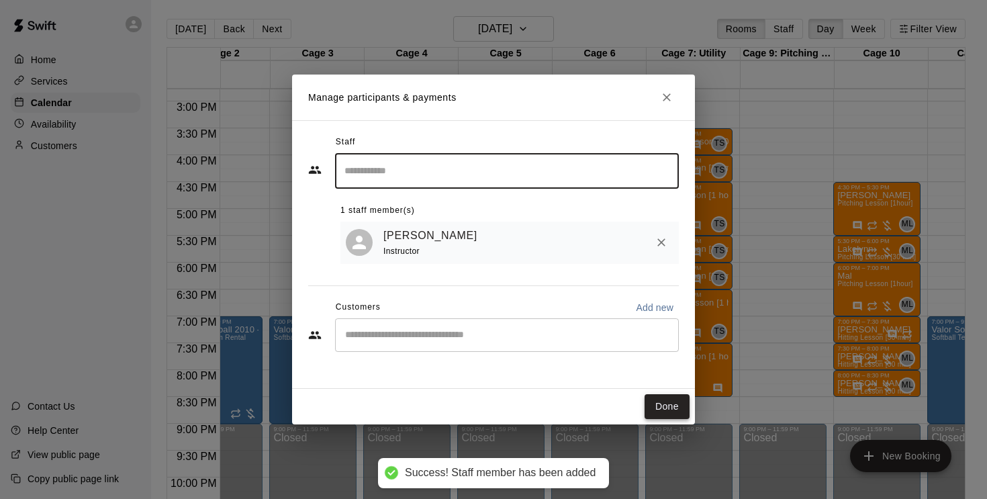
click at [668, 406] on button "Done" at bounding box center [667, 406] width 45 height 25
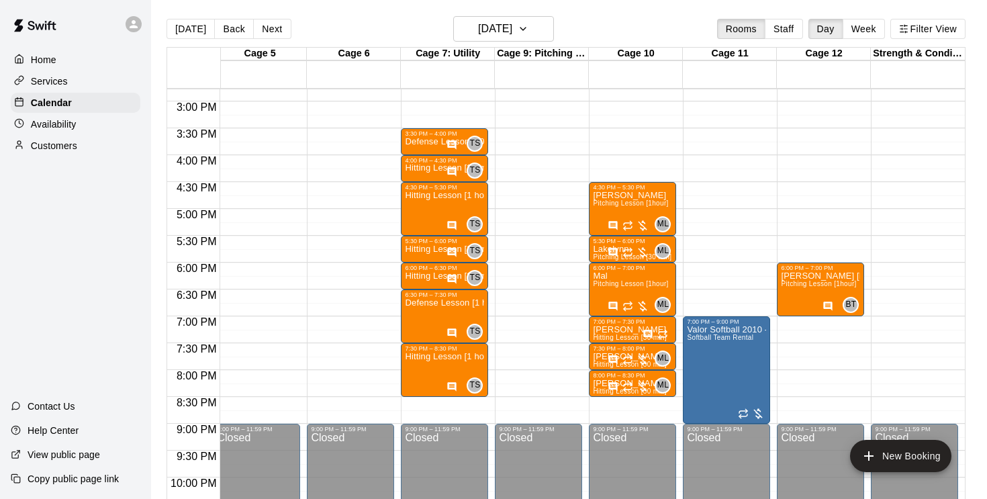
scroll to position [0, 383]
click at [528, 26] on icon "button" at bounding box center [523, 29] width 11 height 16
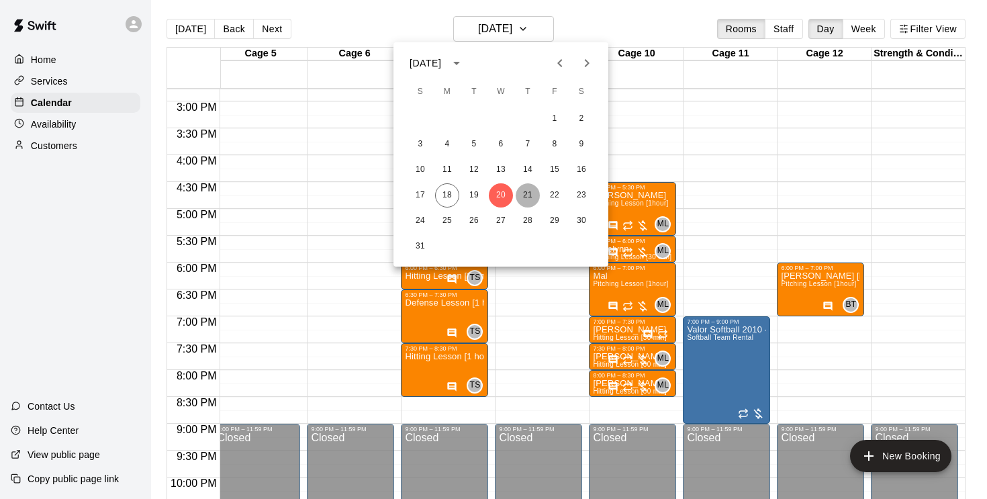
click at [528, 196] on button "21" at bounding box center [528, 195] width 24 height 24
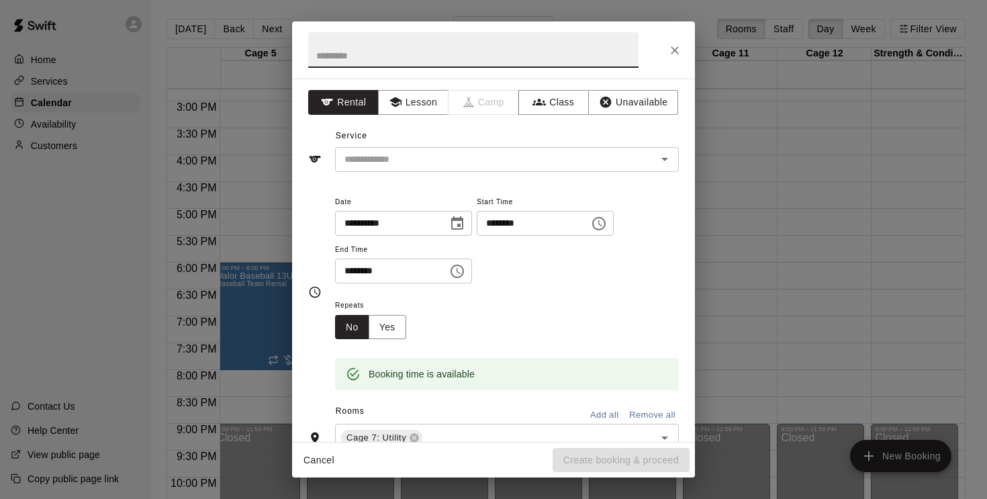
click at [460, 263] on icon "Choose time, selected time is 4:30 PM" at bounding box center [457, 271] width 16 height 16
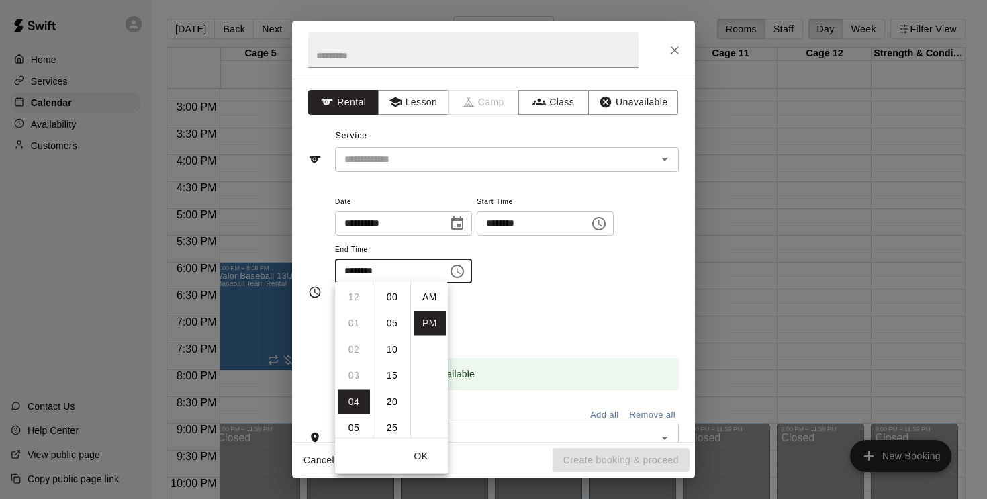
scroll to position [24, 0]
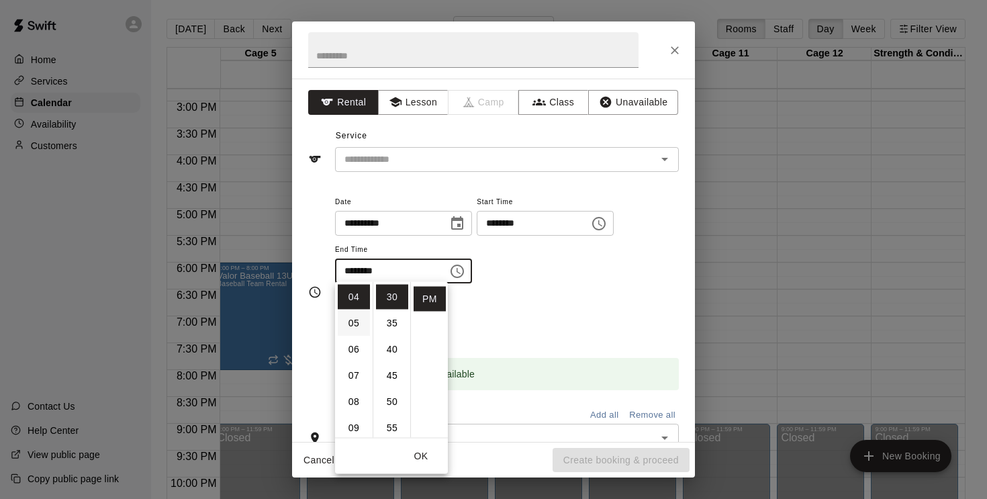
click at [357, 320] on li "05" at bounding box center [354, 323] width 32 height 25
click at [389, 289] on li "00" at bounding box center [392, 297] width 32 height 25
type input "********"
click at [553, 291] on div "**********" at bounding box center [507, 245] width 344 height 104
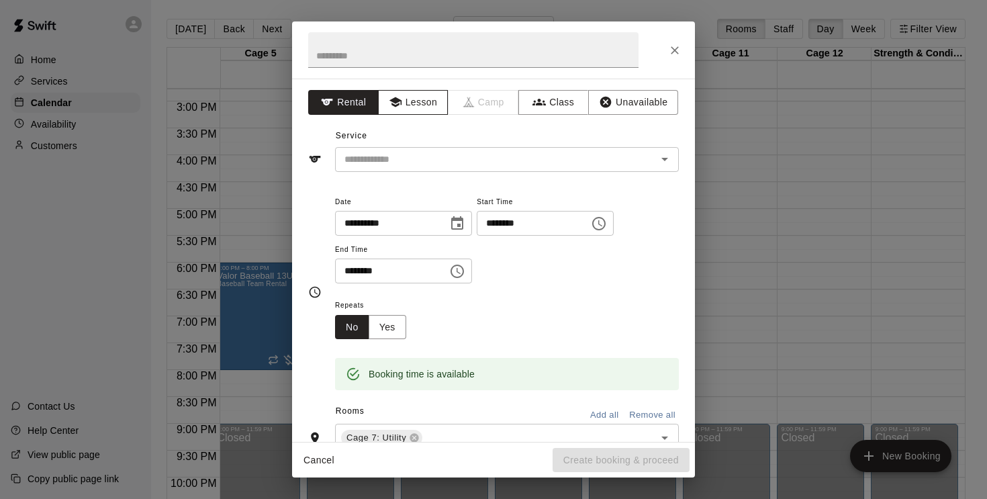
click at [424, 102] on button "Lesson" at bounding box center [413, 102] width 71 height 25
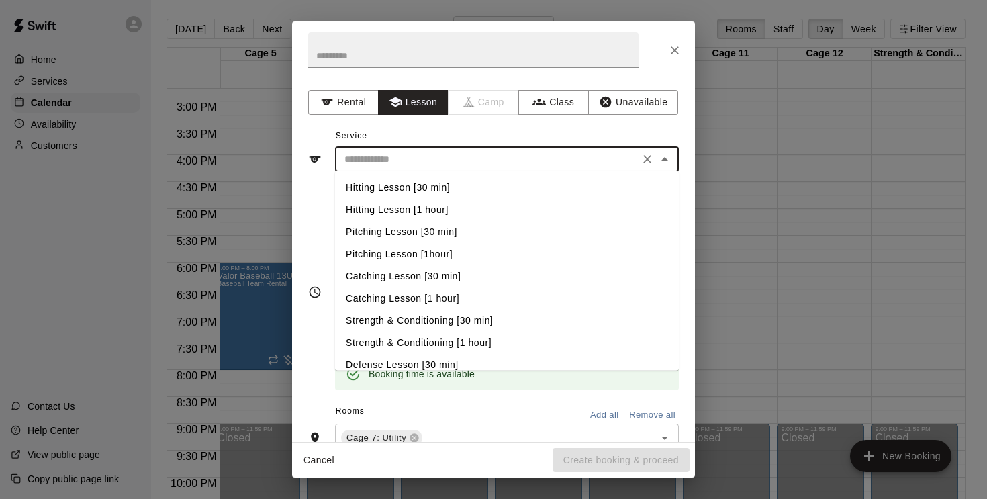
click at [404, 158] on input "text" at bounding box center [487, 159] width 296 height 17
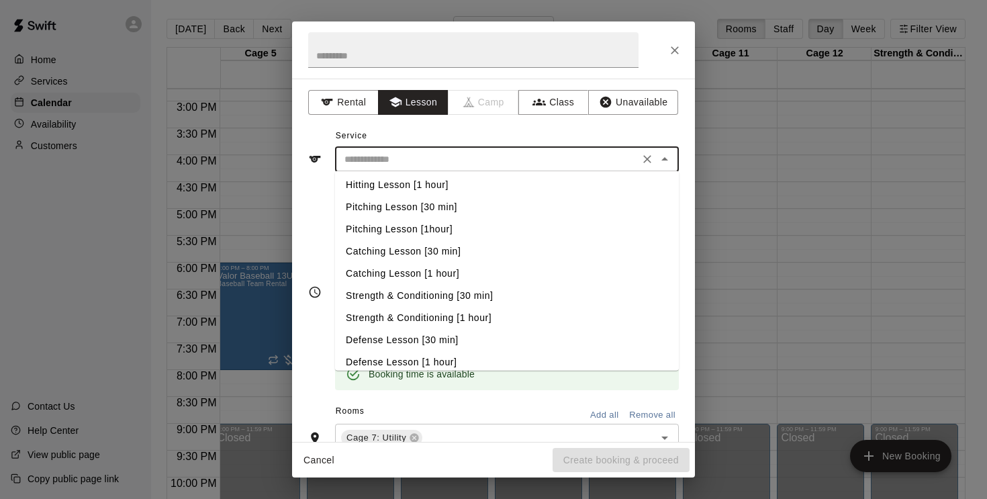
scroll to position [30, 0]
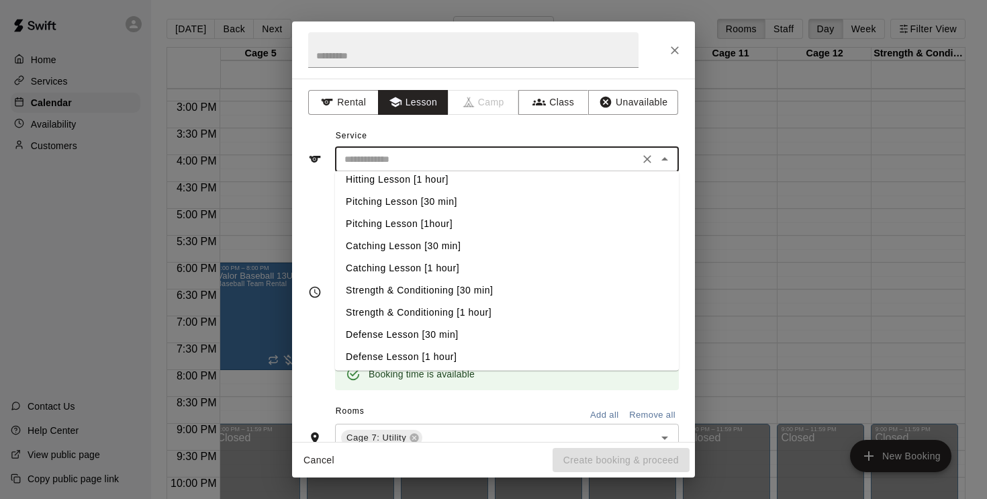
click at [431, 267] on li "Catching Lesson [1 hour]" at bounding box center [507, 268] width 344 height 22
type input "**********"
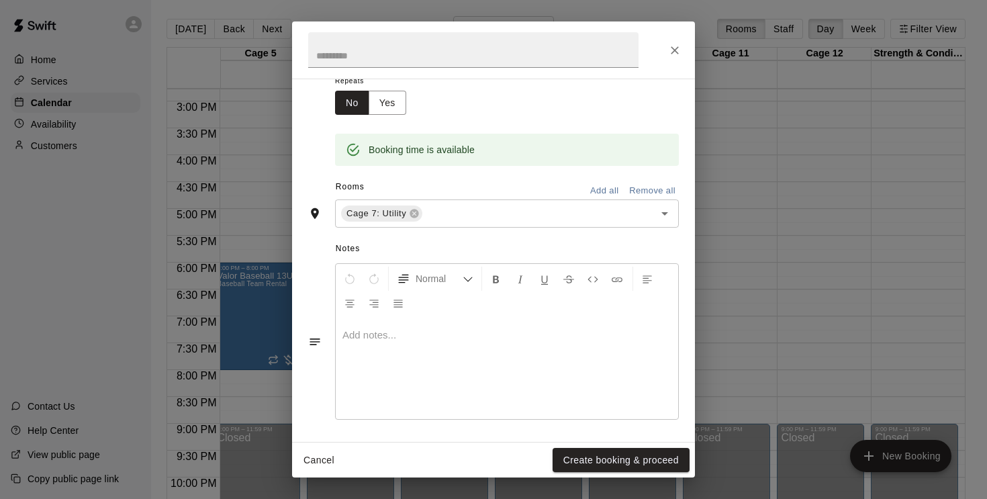
scroll to position [224, 0]
click at [391, 341] on div at bounding box center [507, 369] width 342 height 101
click at [578, 450] on button "Create booking & proceed" at bounding box center [621, 460] width 137 height 25
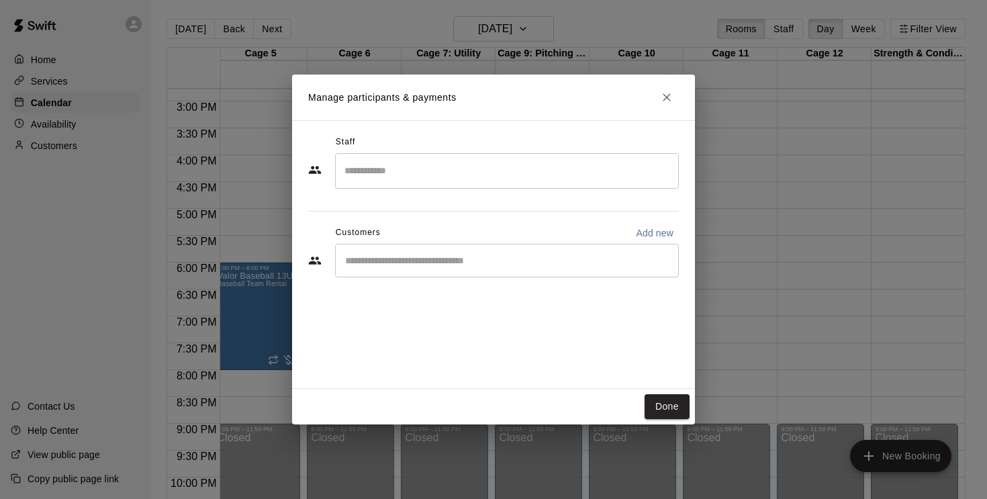
click at [406, 173] on input "Search staff" at bounding box center [507, 171] width 332 height 24
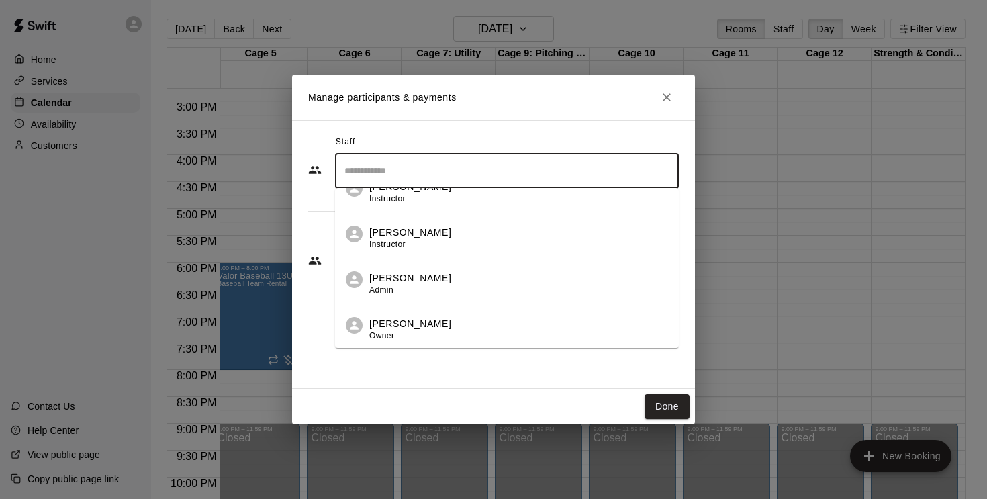
scroll to position [571, 0]
click at [409, 244] on div "[PERSON_NAME] Instructor" at bounding box center [410, 239] width 82 height 26
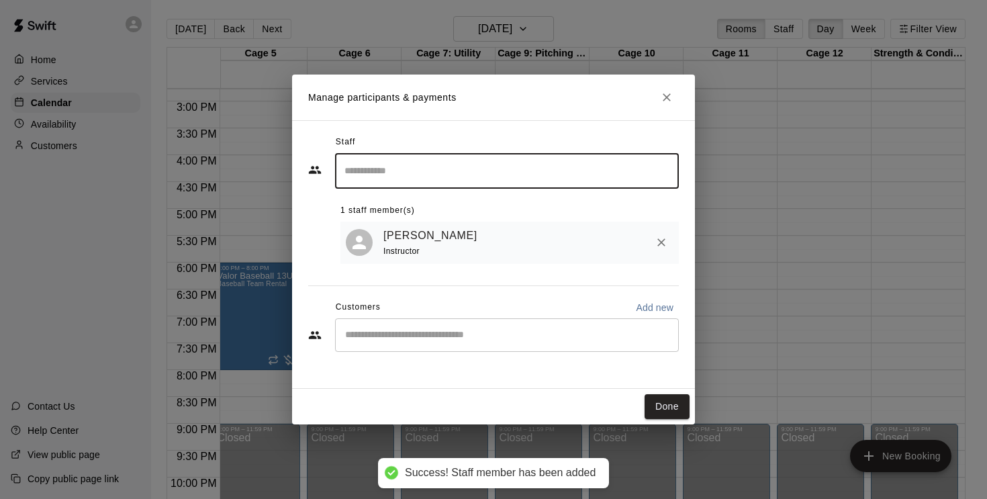
click at [661, 406] on button "Done" at bounding box center [667, 406] width 45 height 25
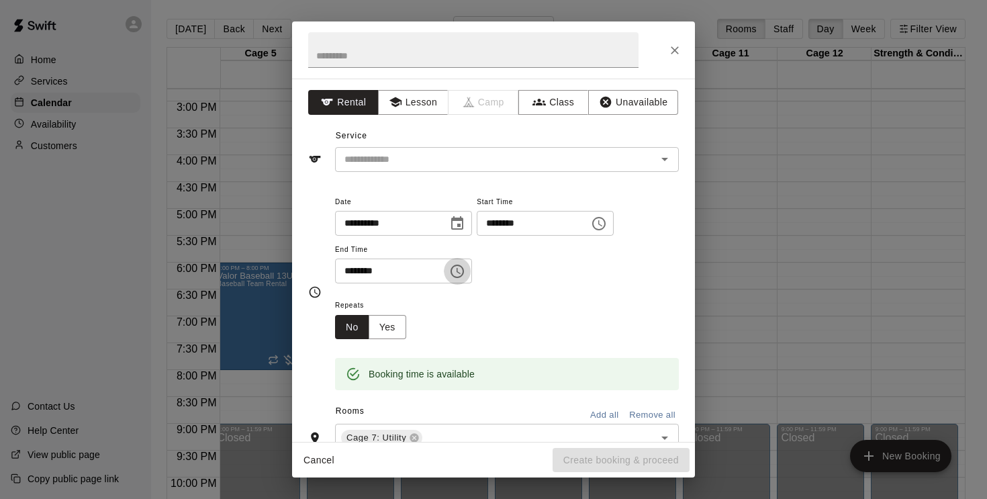
click at [457, 270] on icon "Choose time, selected time is 5:30 PM" at bounding box center [457, 271] width 16 height 16
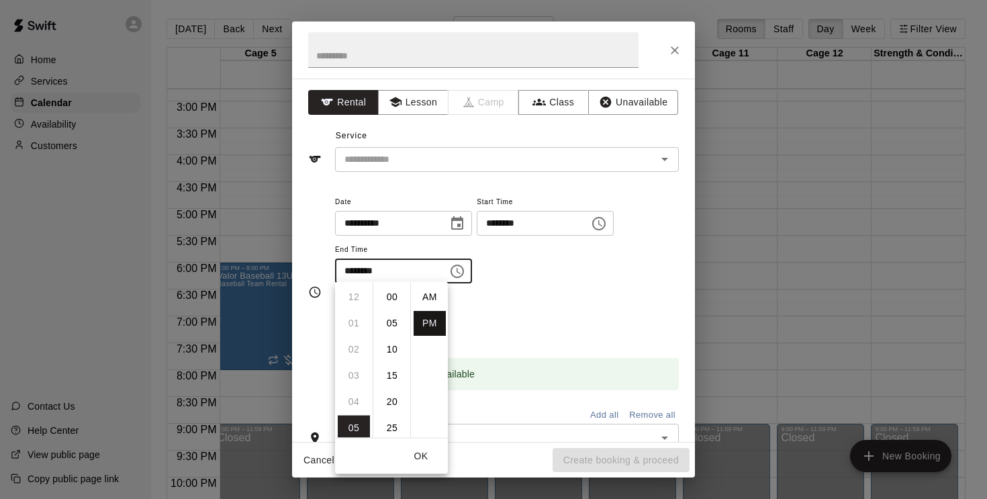
scroll to position [24, 0]
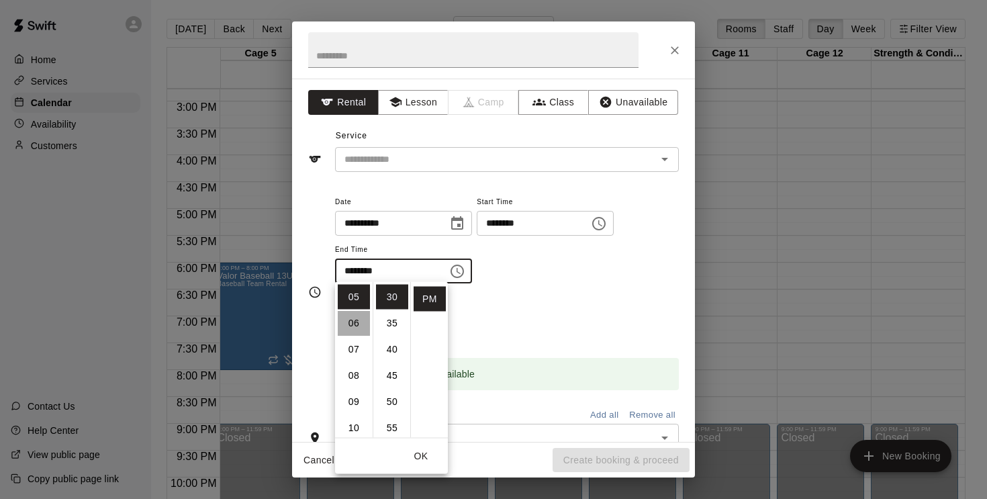
click at [349, 318] on li "06" at bounding box center [354, 323] width 32 height 25
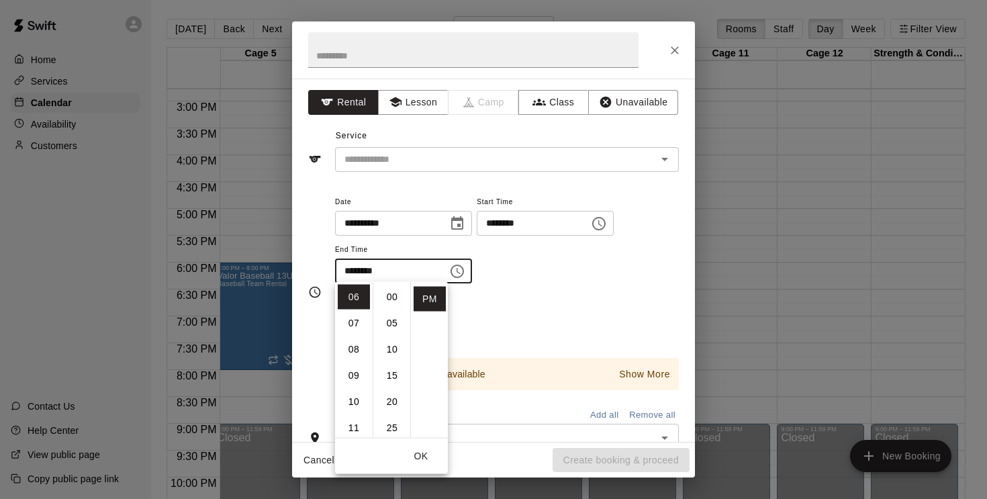
scroll to position [0, 0]
click at [389, 297] on li "00" at bounding box center [392, 297] width 32 height 25
type input "********"
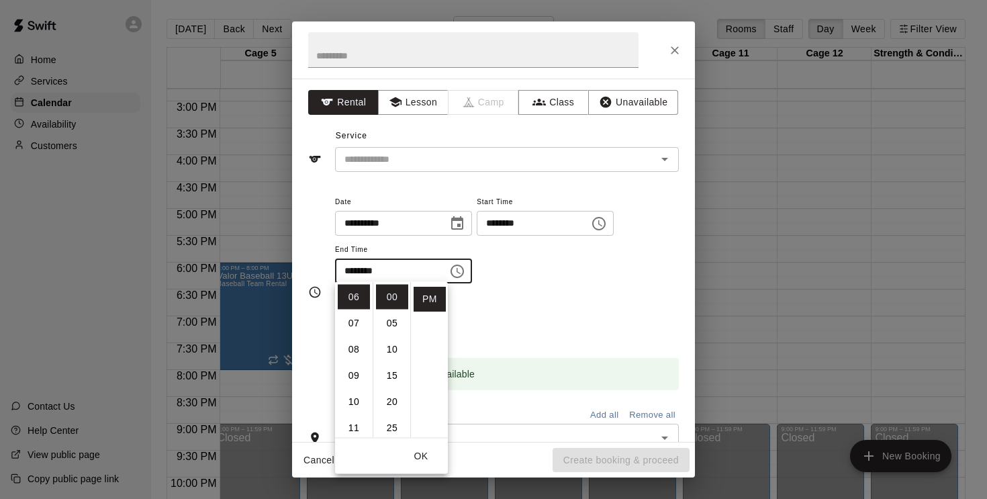
click at [561, 297] on div "Repeats No Yes" at bounding box center [507, 318] width 344 height 42
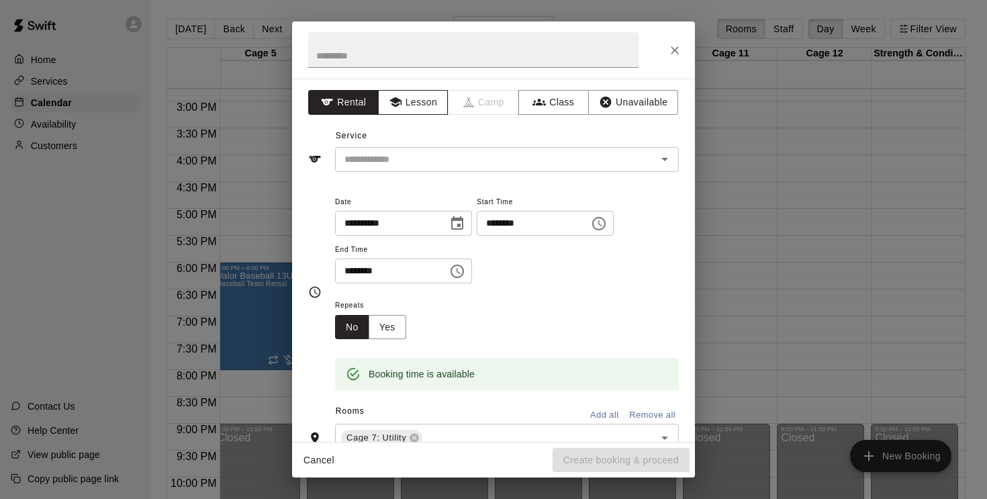
click at [422, 106] on button "Lesson" at bounding box center [413, 102] width 71 height 25
click at [426, 158] on input "text" at bounding box center [487, 159] width 296 height 17
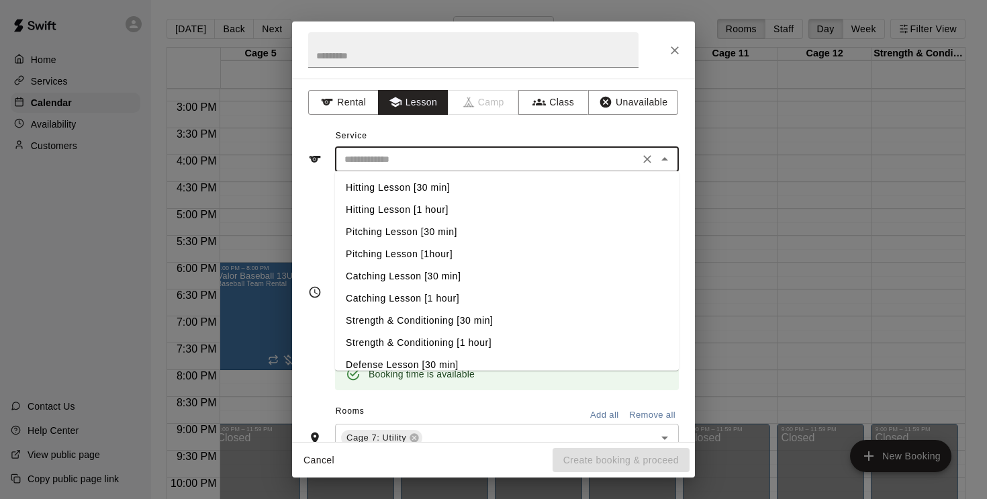
click at [440, 205] on li "Hitting Lesson [1 hour]" at bounding box center [507, 210] width 344 height 22
type input "**********"
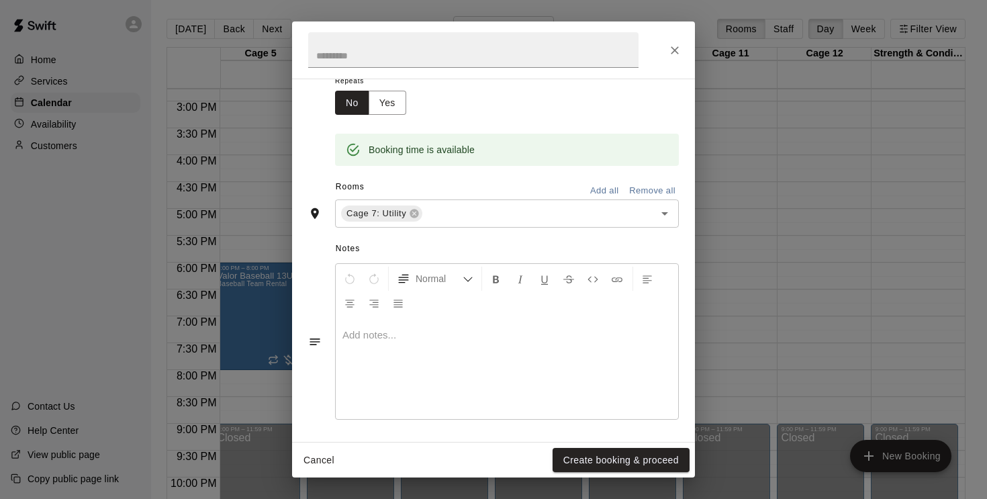
scroll to position [224, 0]
click at [414, 338] on p at bounding box center [506, 335] width 329 height 13
click at [602, 457] on button "Create booking & proceed" at bounding box center [621, 460] width 137 height 25
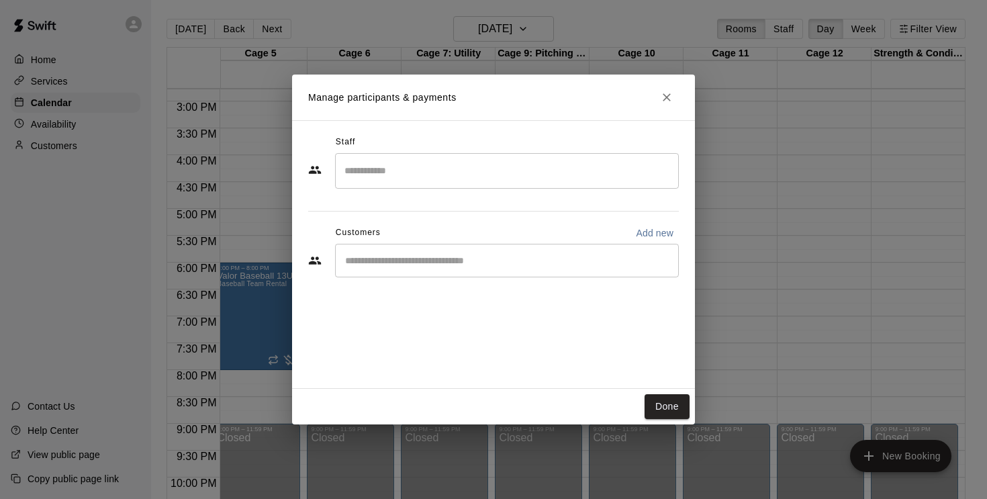
click at [445, 175] on input "Search staff" at bounding box center [507, 171] width 332 height 24
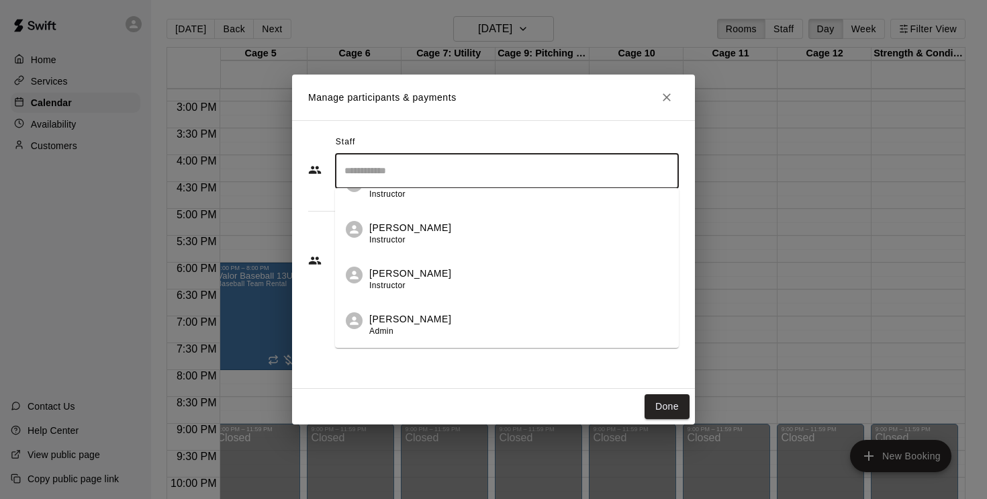
scroll to position [535, 0]
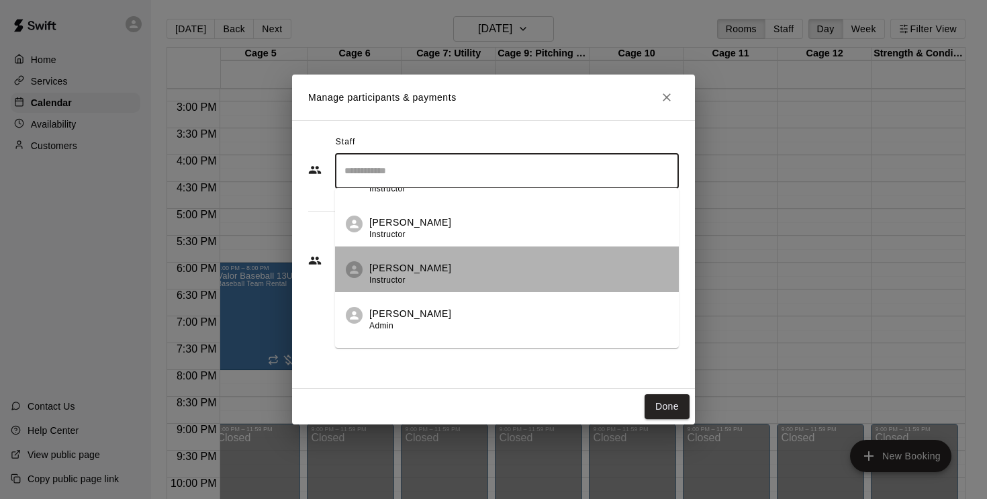
click at [444, 269] on p "[PERSON_NAME]" at bounding box center [410, 268] width 82 height 14
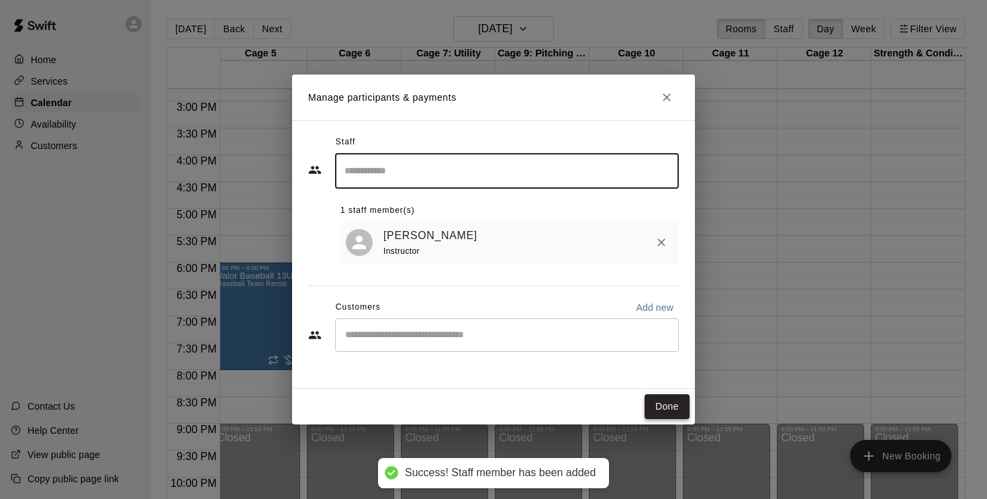
click at [665, 404] on button "Done" at bounding box center [667, 406] width 45 height 25
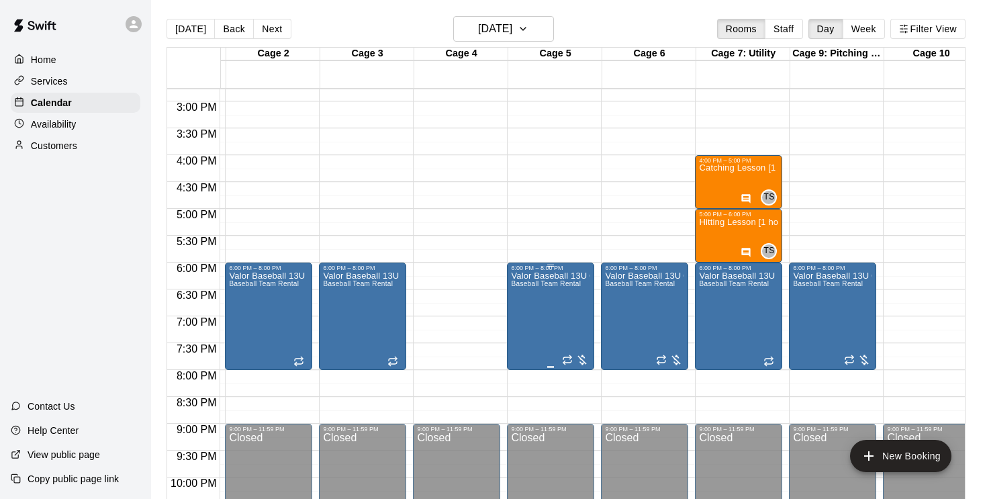
scroll to position [0, 87]
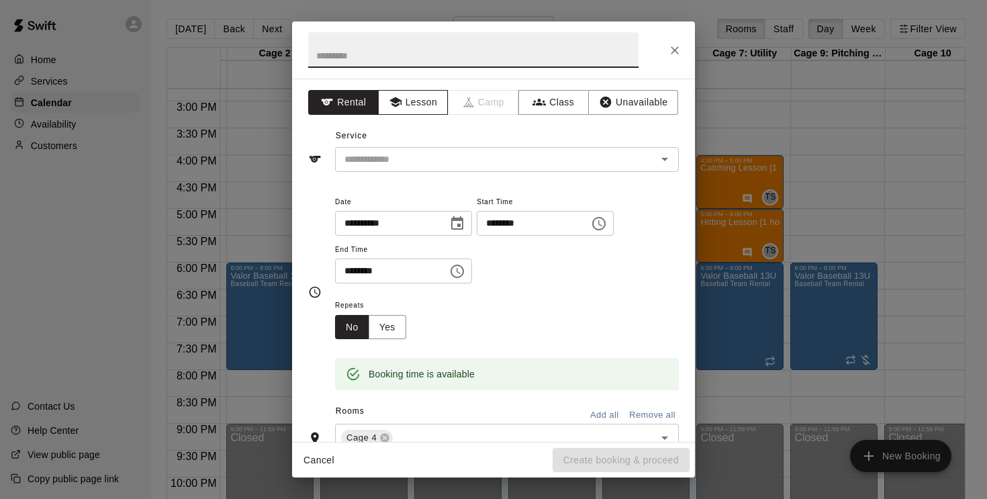
click at [413, 101] on button "Lesson" at bounding box center [413, 102] width 71 height 25
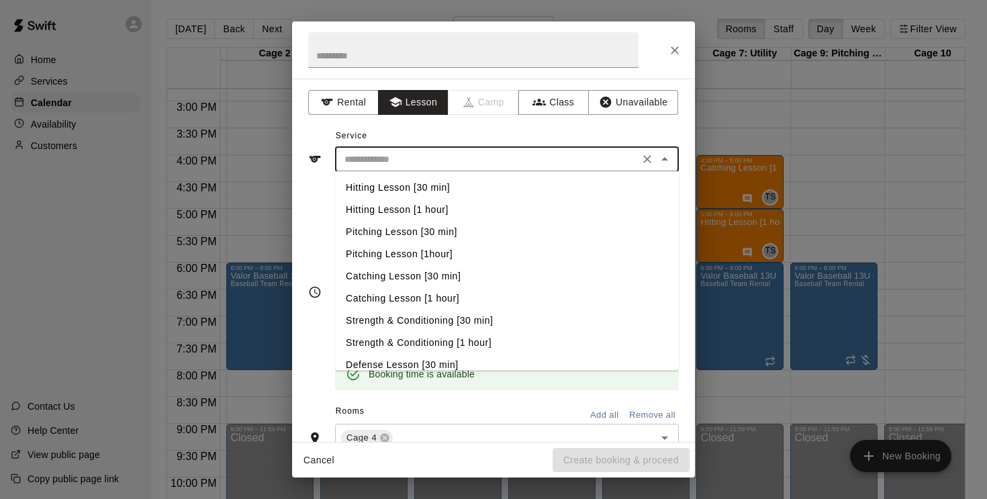
click at [430, 159] on input "text" at bounding box center [487, 159] width 296 height 17
click at [436, 185] on li "Hitting Lesson [30 min]" at bounding box center [507, 188] width 344 height 22
type input "**********"
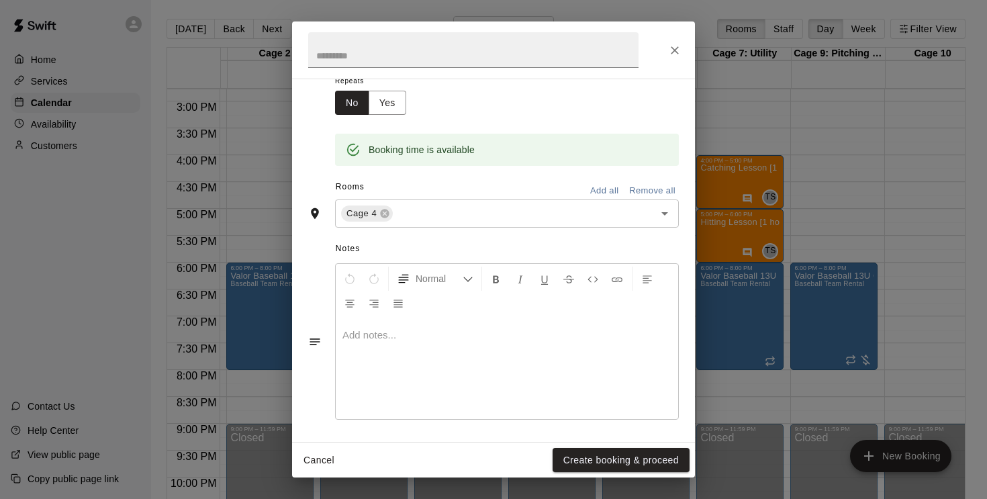
scroll to position [224, 0]
click at [415, 329] on p at bounding box center [506, 335] width 329 height 13
click at [607, 459] on button "Create booking & proceed" at bounding box center [621, 460] width 137 height 25
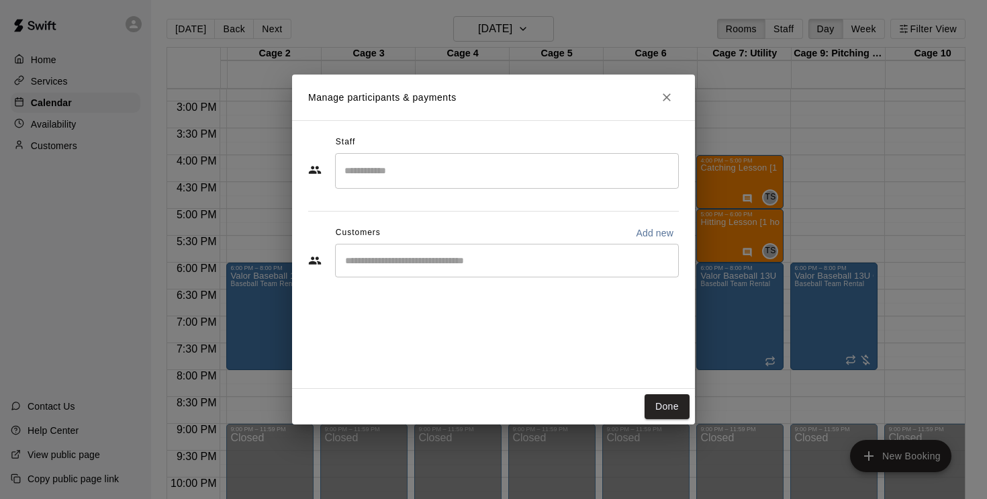
click at [455, 169] on input "Search staff" at bounding box center [507, 171] width 332 height 24
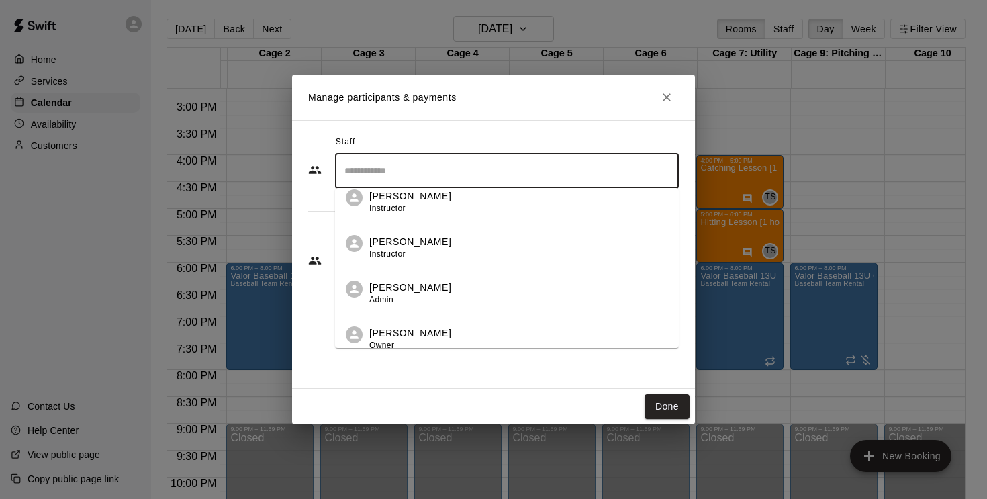
scroll to position [566, 0]
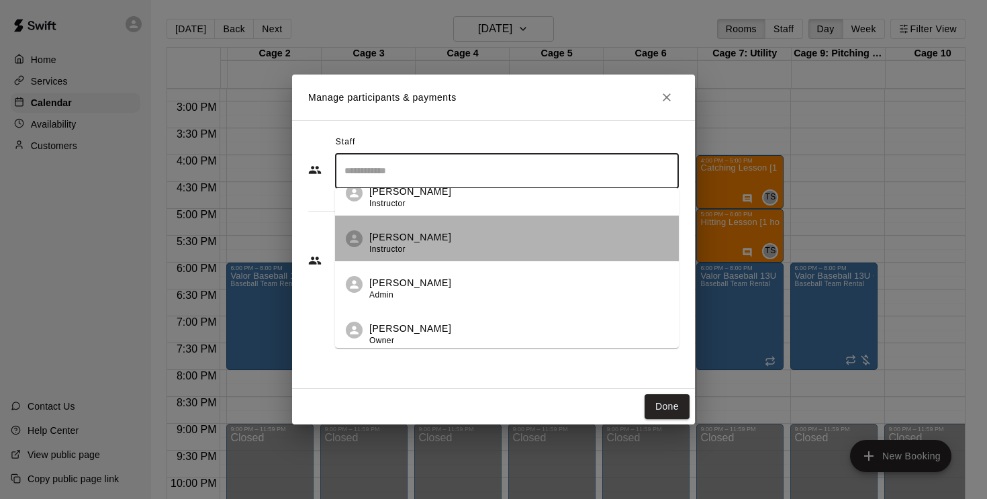
click at [438, 250] on div "[PERSON_NAME] Instructor" at bounding box center [410, 243] width 82 height 26
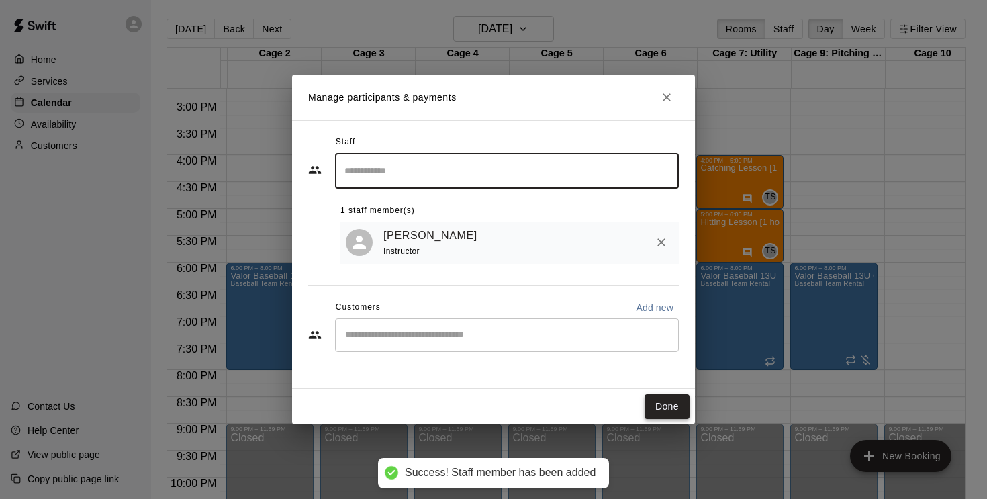
click at [655, 405] on button "Done" at bounding box center [667, 406] width 45 height 25
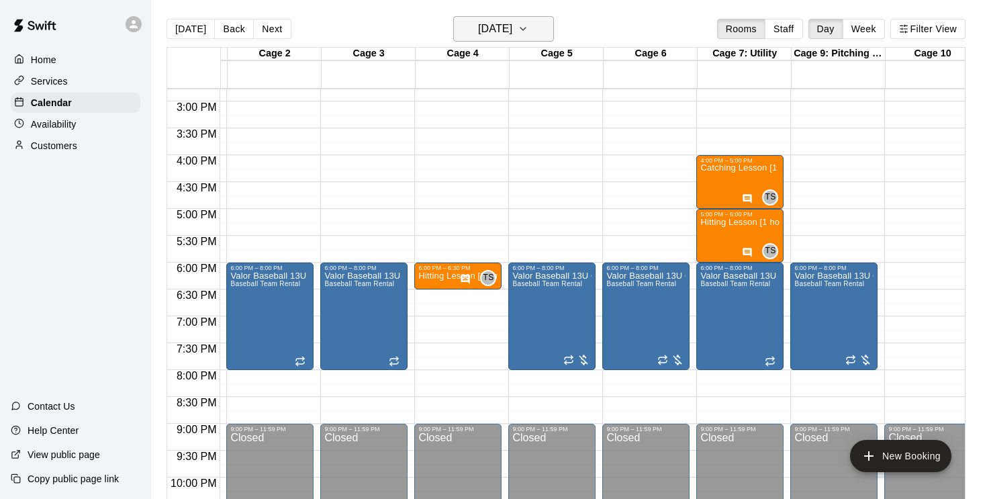
click at [528, 25] on icon "button" at bounding box center [523, 29] width 11 height 16
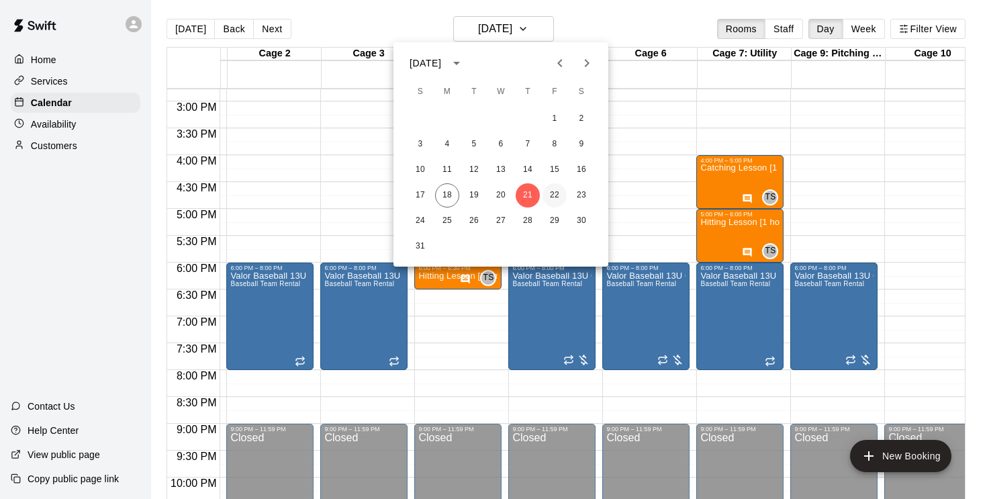
click at [555, 191] on button "22" at bounding box center [555, 195] width 24 height 24
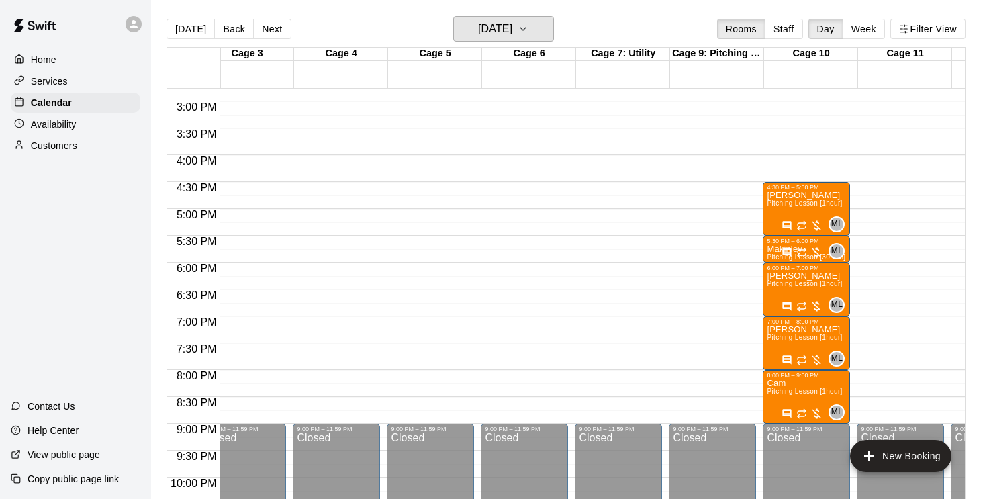
scroll to position [0, 209]
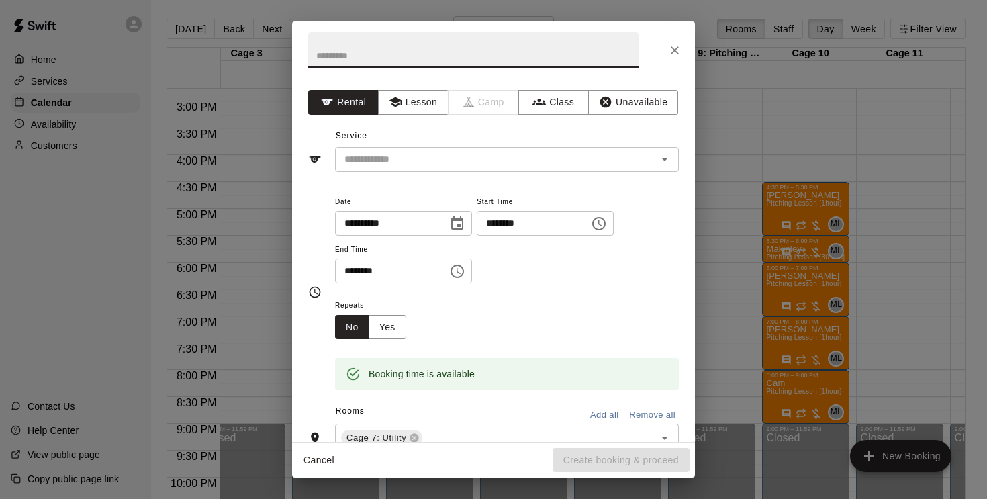
click at [462, 267] on icon "Choose time, selected time is 5:00 PM" at bounding box center [457, 271] width 16 height 16
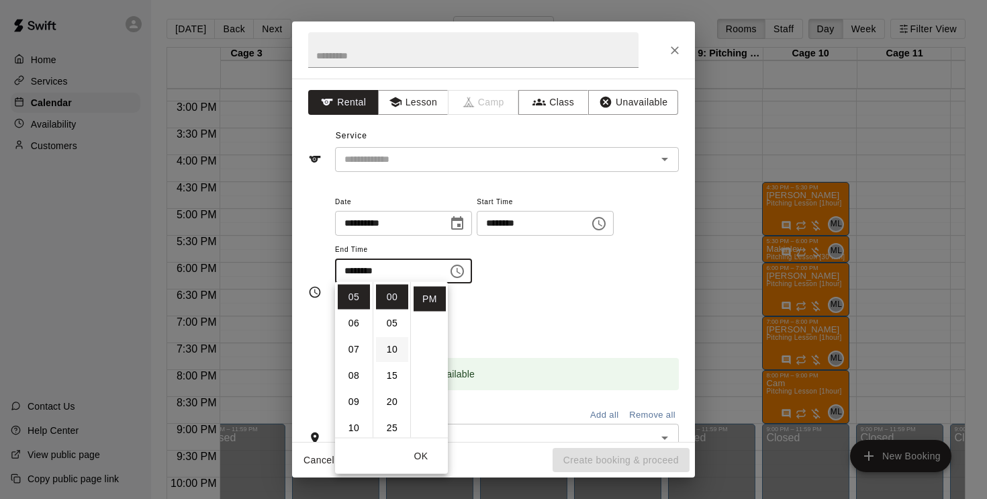
scroll to position [31, 0]
click at [391, 421] on li "30" at bounding box center [392, 423] width 32 height 25
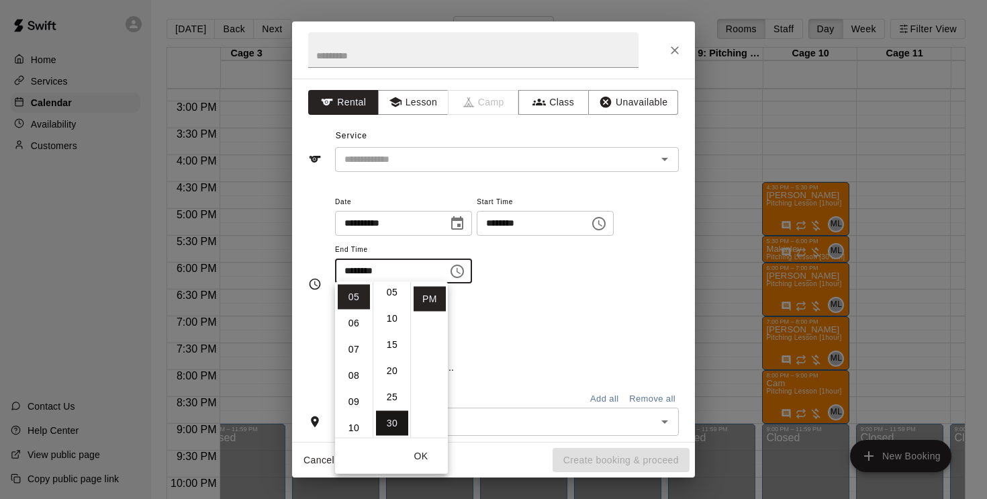
type input "********"
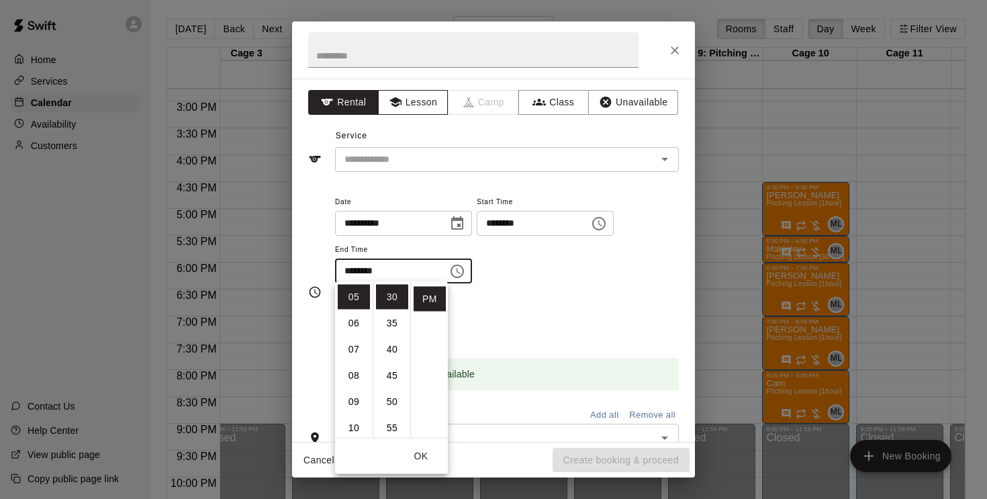
click at [408, 100] on button "Lesson" at bounding box center [413, 102] width 71 height 25
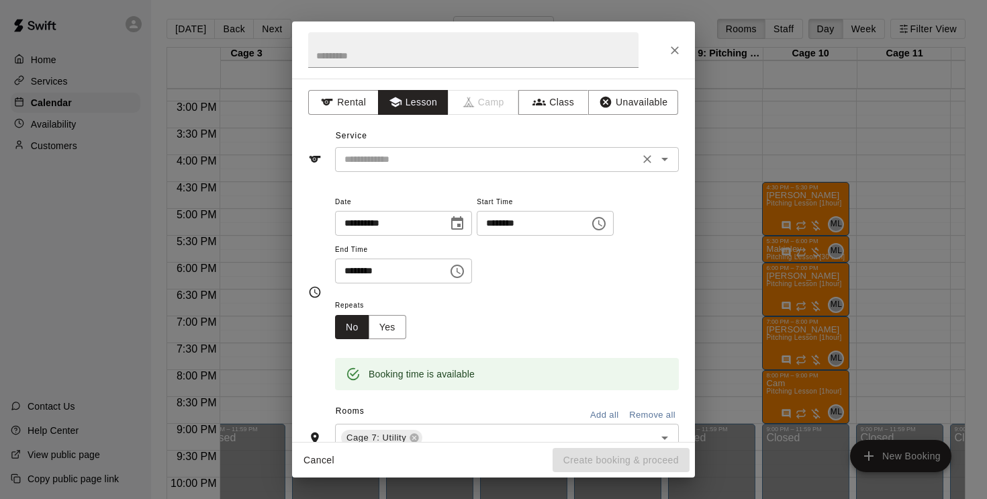
click at [418, 147] on div "​" at bounding box center [507, 159] width 344 height 25
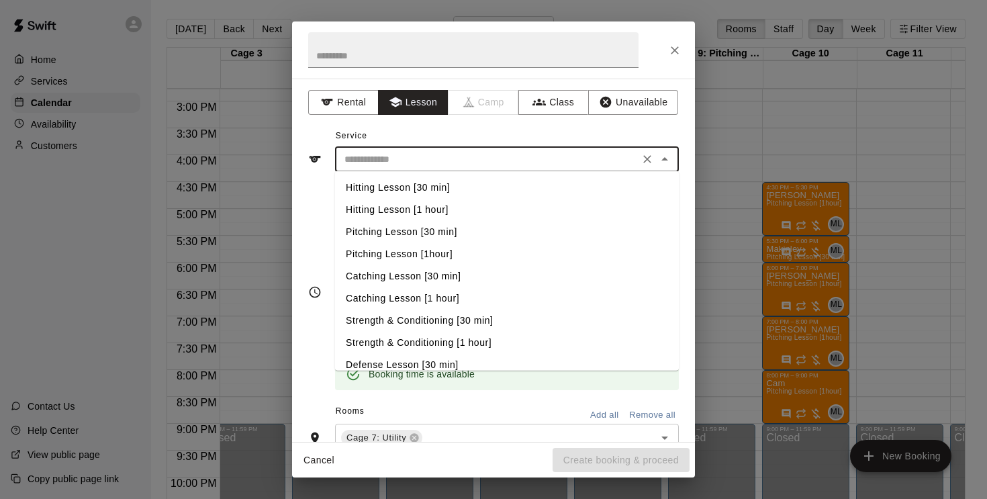
click at [441, 212] on li "Hitting Lesson [1 hour]" at bounding box center [507, 210] width 344 height 22
type input "**********"
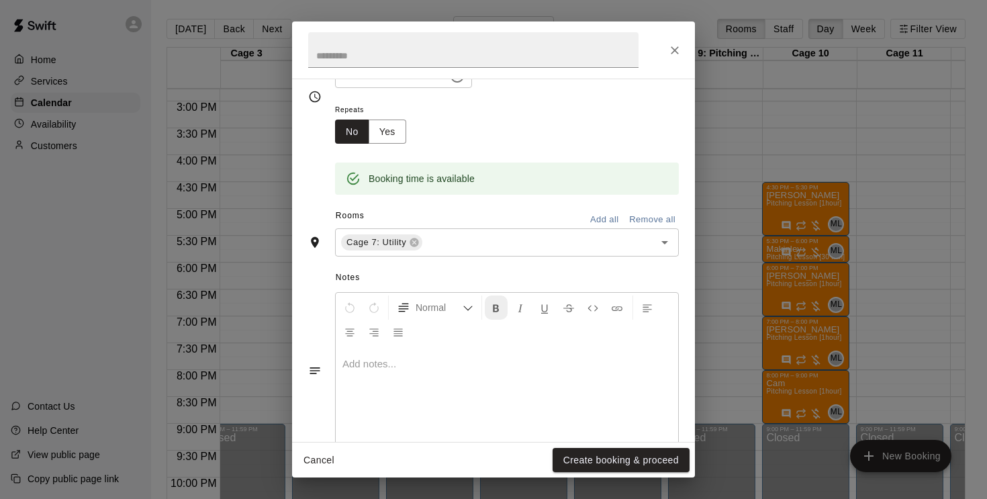
scroll to position [205, 0]
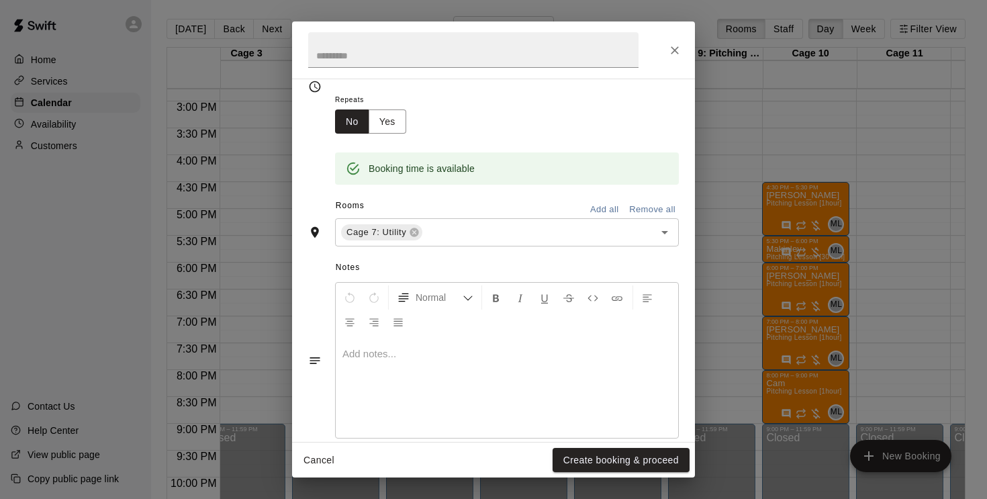
click at [365, 355] on p at bounding box center [506, 353] width 329 height 13
click at [594, 461] on button "Create booking & proceed" at bounding box center [621, 460] width 137 height 25
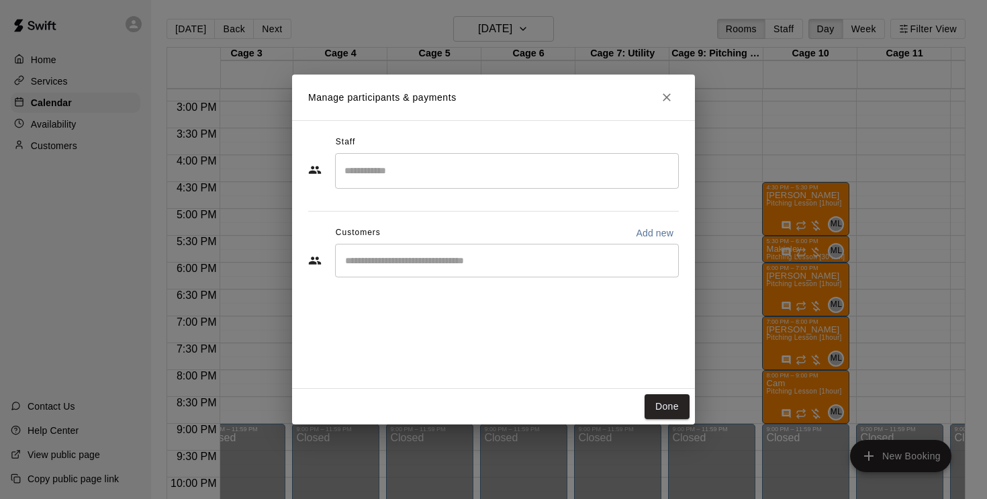
click at [428, 179] on input "Search staff" at bounding box center [507, 171] width 332 height 24
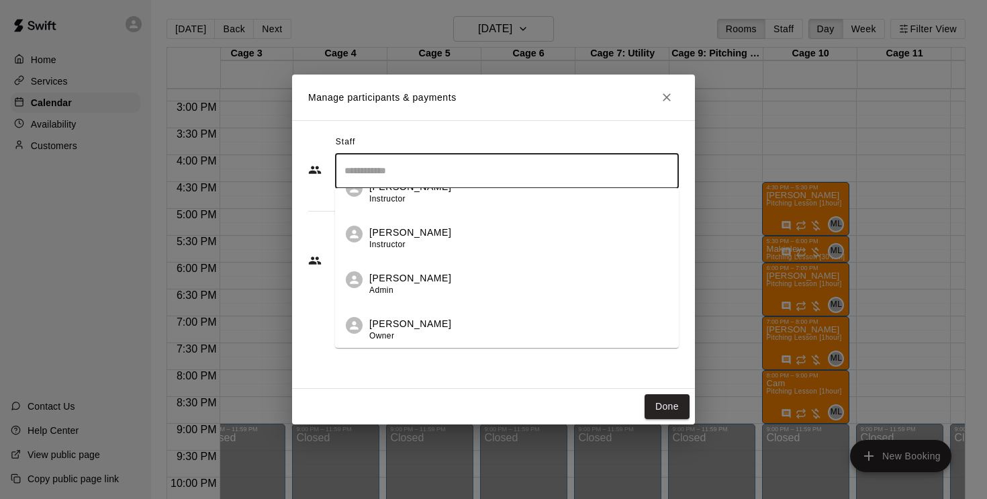
scroll to position [571, 0]
click at [428, 242] on div "[PERSON_NAME] Instructor" at bounding box center [410, 239] width 82 height 26
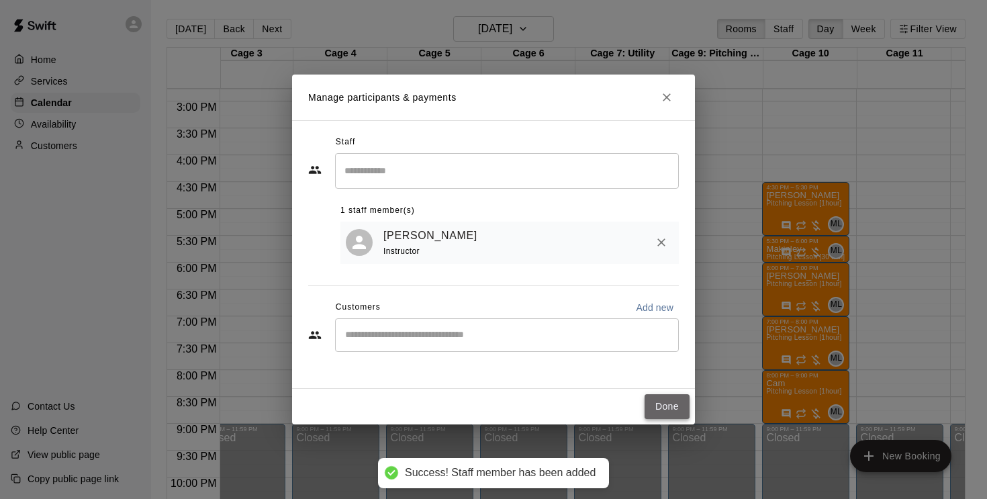
click at [662, 414] on button "Done" at bounding box center [667, 406] width 45 height 25
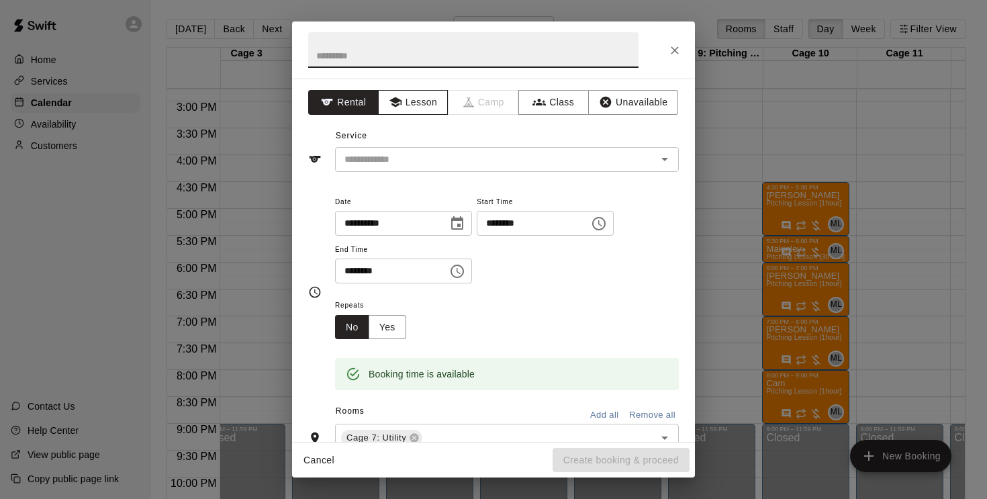
click at [414, 106] on button "Lesson" at bounding box center [413, 102] width 71 height 25
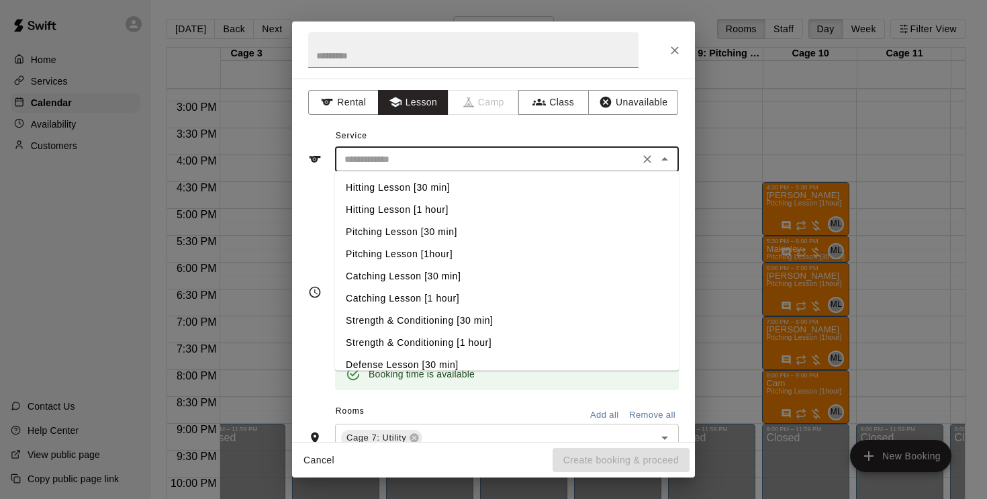
click at [426, 158] on input "text" at bounding box center [487, 159] width 296 height 17
click at [426, 185] on li "Hitting Lesson [30 min]" at bounding box center [507, 188] width 344 height 22
type input "**********"
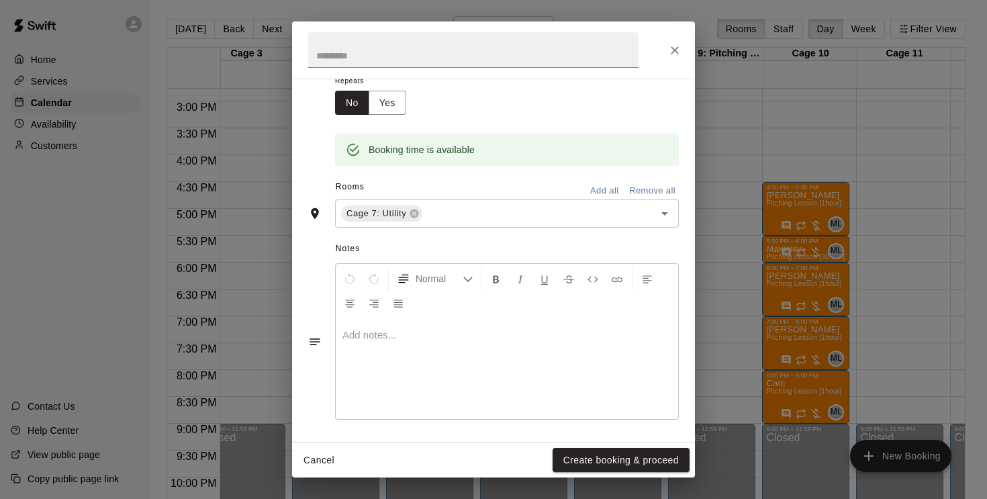
scroll to position [224, 0]
click at [387, 342] on div at bounding box center [507, 369] width 342 height 101
click at [594, 467] on button "Create booking & proceed" at bounding box center [621, 460] width 137 height 25
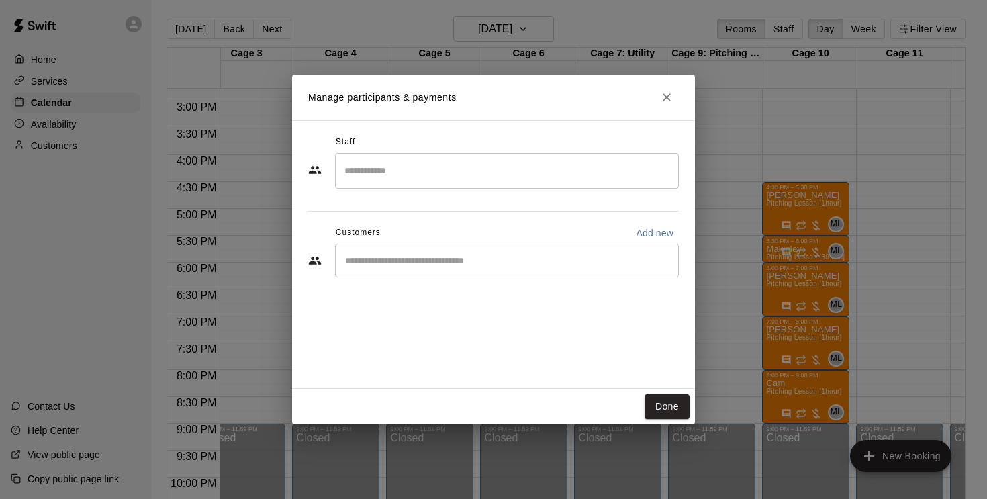
click at [428, 161] on input "Search staff" at bounding box center [507, 171] width 332 height 24
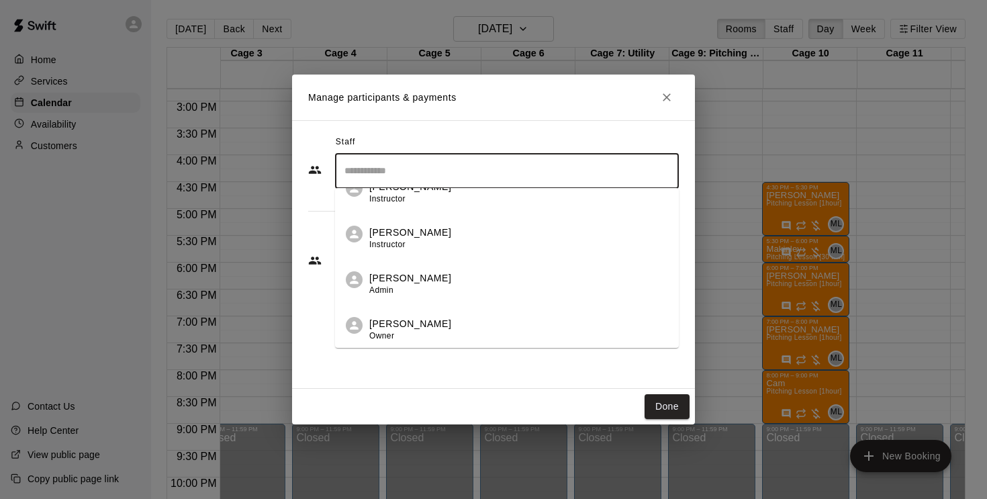
scroll to position [571, 0]
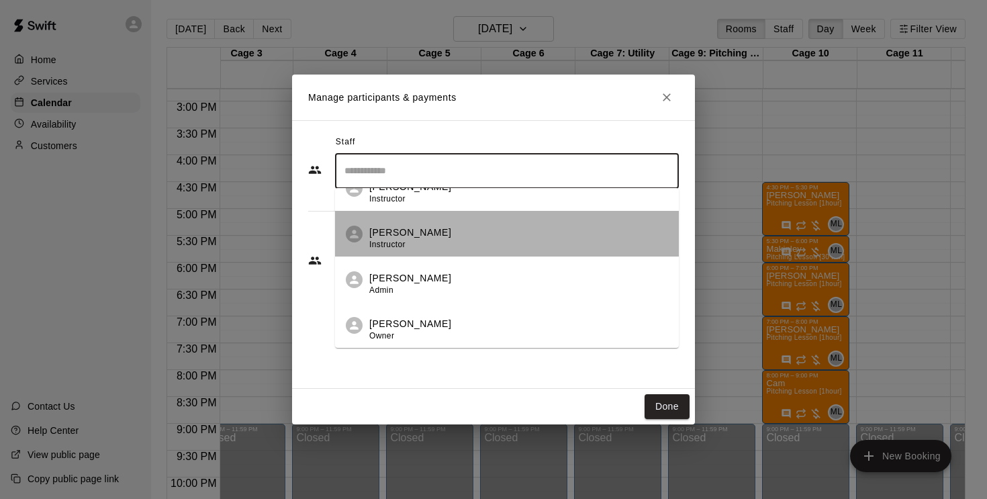
click at [412, 244] on div "[PERSON_NAME] Instructor" at bounding box center [410, 239] width 82 height 26
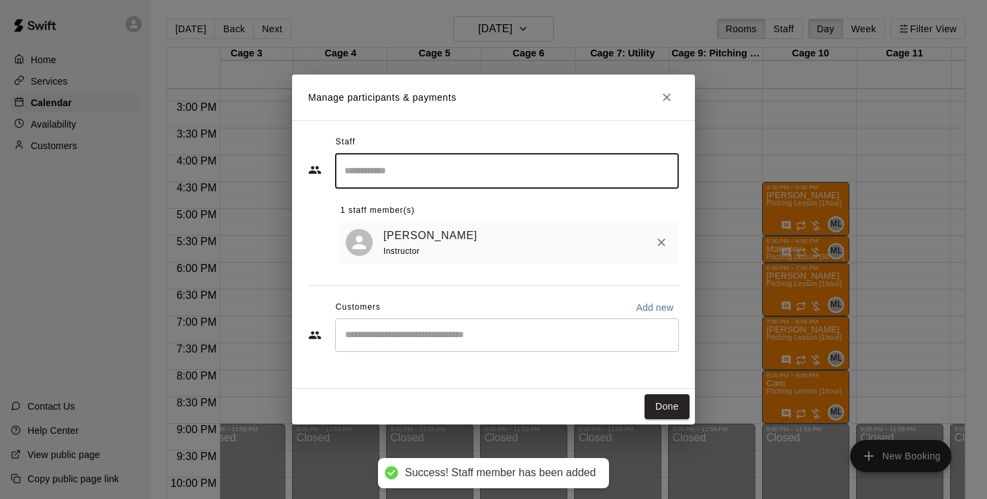
click at [671, 399] on button "Done" at bounding box center [667, 406] width 45 height 25
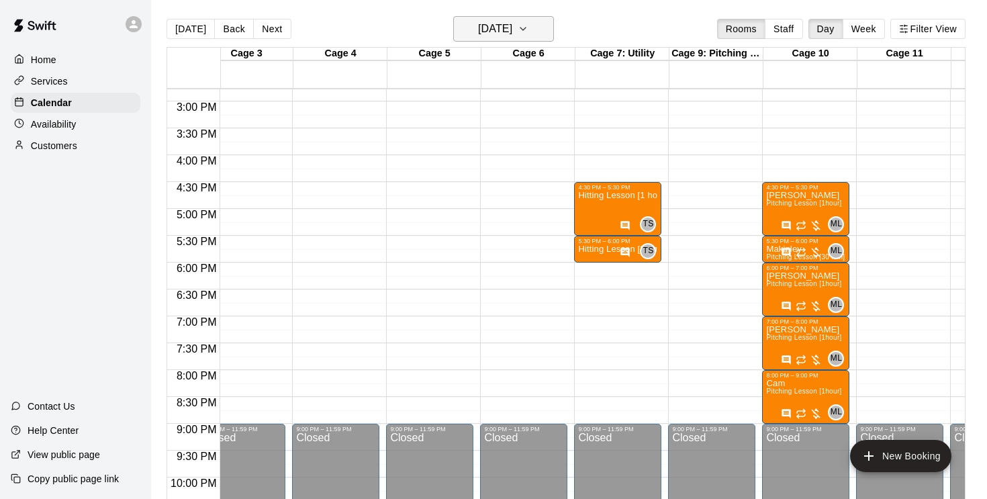
click at [544, 26] on button "[DATE]" at bounding box center [503, 29] width 101 height 26
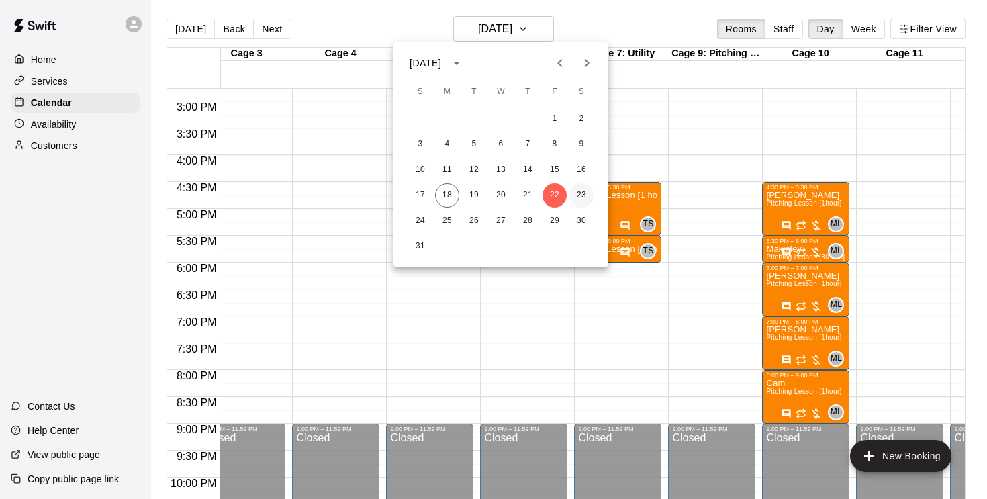
click at [583, 197] on button "23" at bounding box center [581, 195] width 24 height 24
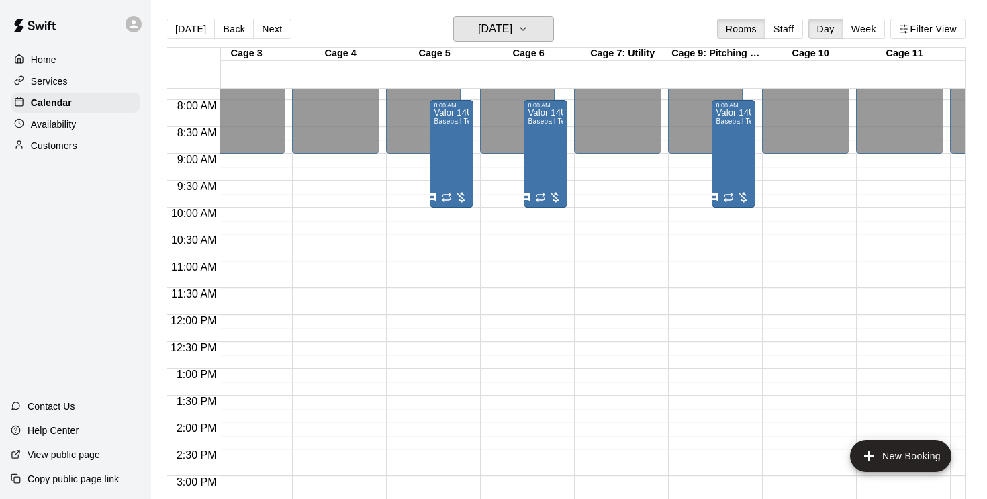
scroll to position [418, 209]
click at [604, 216] on div "12:00 AM – 9:00 AM Closed 9:00 PM – 11:59 PM Closed" at bounding box center [617, 315] width 87 height 1289
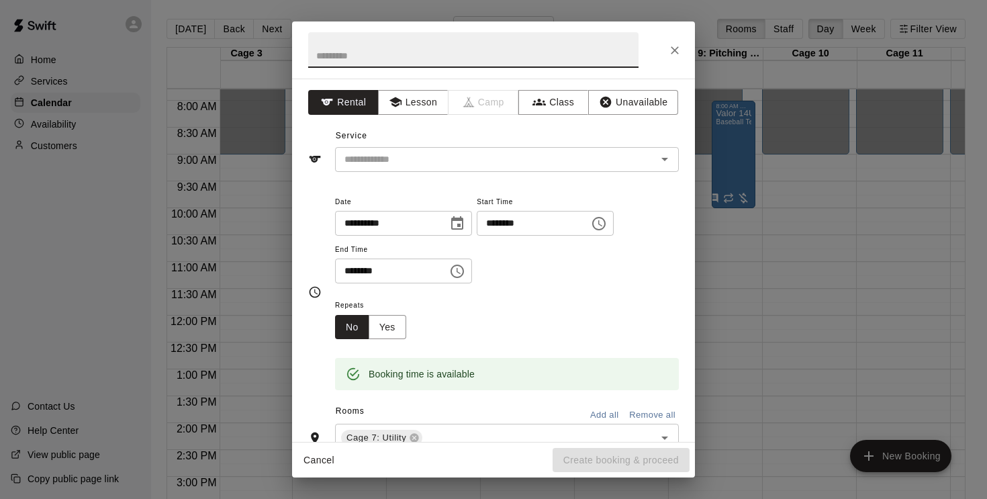
click at [465, 267] on icon "Choose time, selected time is 10:30 AM" at bounding box center [457, 271] width 16 height 16
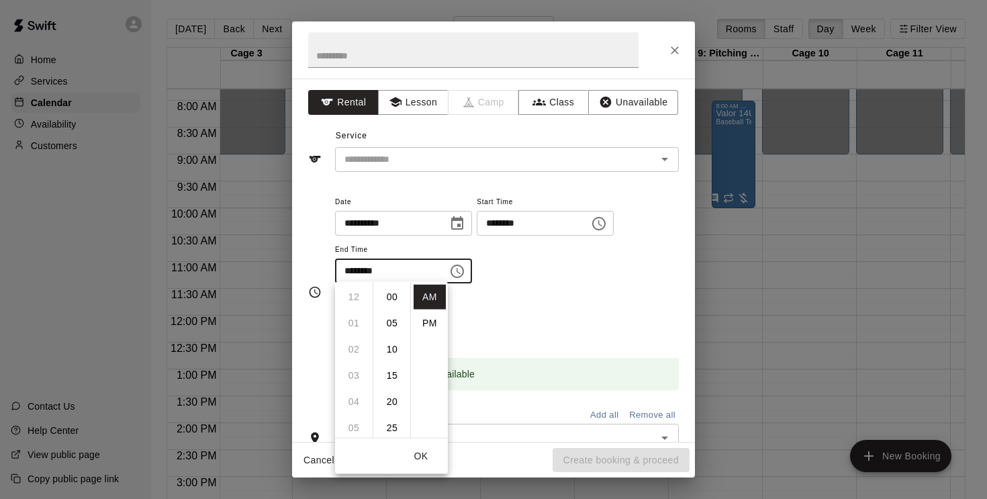
scroll to position [157, 0]
click at [356, 327] on li "11" at bounding box center [354, 323] width 32 height 25
click at [392, 293] on li "00" at bounding box center [392, 297] width 32 height 25
type input "********"
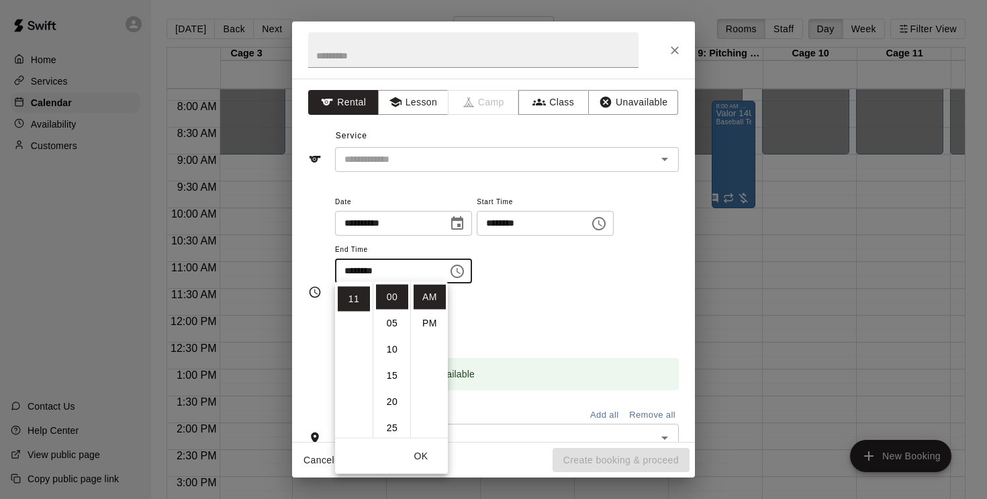
click at [421, 450] on button "OK" at bounding box center [421, 456] width 43 height 25
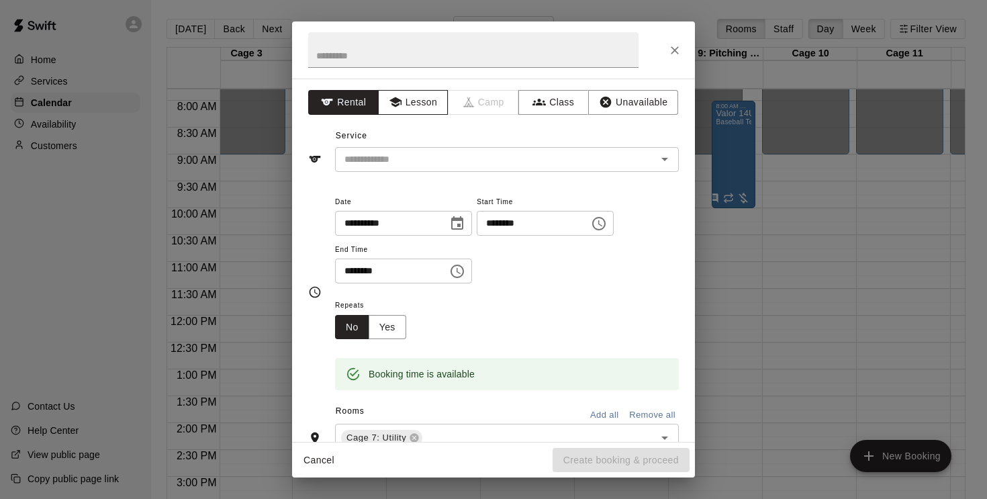
click at [408, 99] on button "Lesson" at bounding box center [413, 102] width 71 height 25
click at [423, 169] on div "​" at bounding box center [507, 159] width 344 height 25
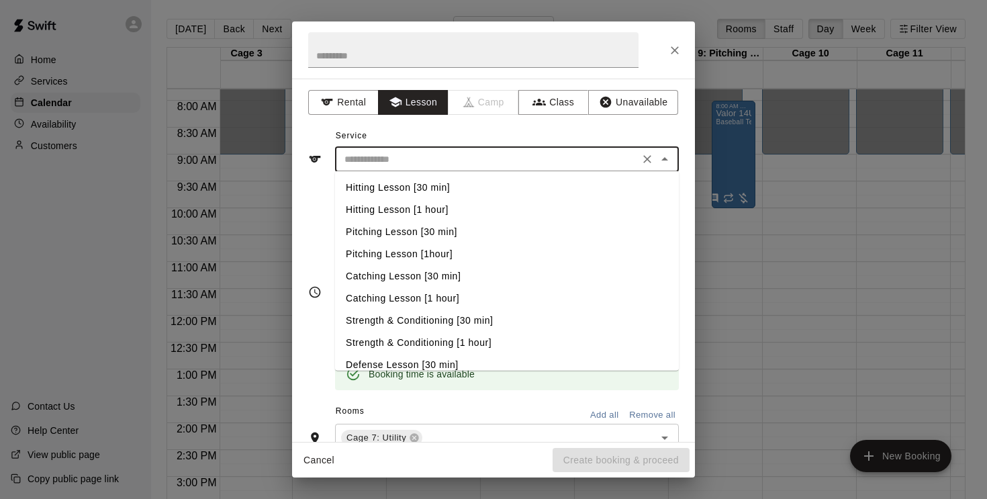
click at [438, 212] on li "Hitting Lesson [1 hour]" at bounding box center [507, 210] width 344 height 22
type input "**********"
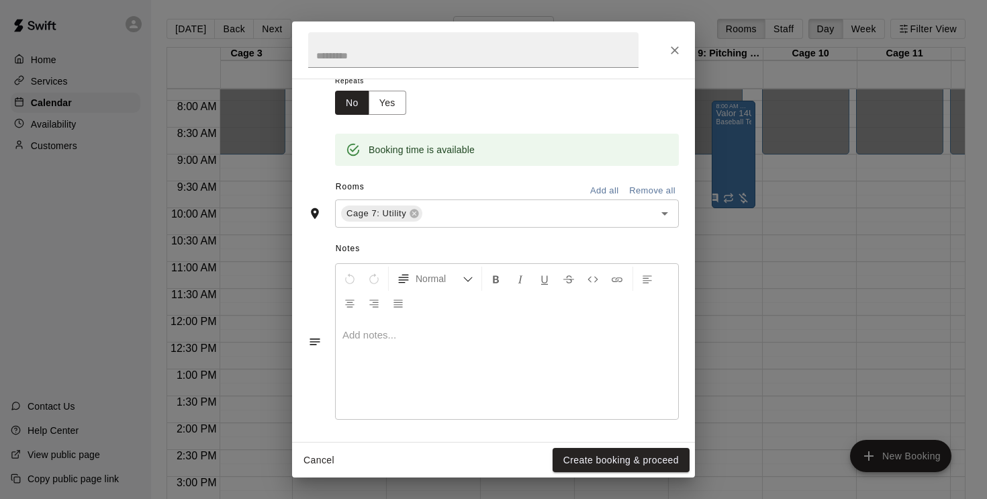
scroll to position [224, 0]
click at [391, 332] on p at bounding box center [506, 335] width 329 height 13
click at [577, 450] on button "Create booking & proceed" at bounding box center [621, 460] width 137 height 25
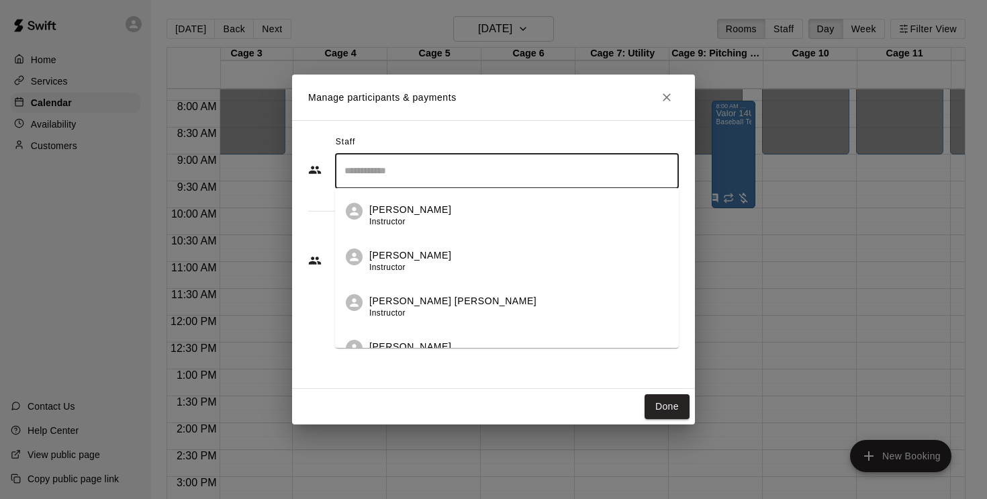
click at [417, 166] on input "Search staff" at bounding box center [507, 171] width 332 height 24
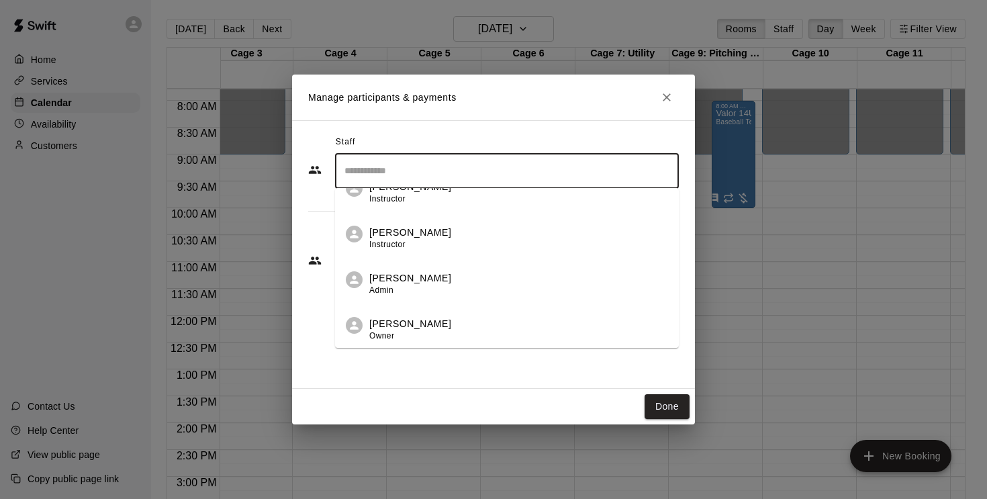
scroll to position [571, 0]
click at [419, 240] on p "[PERSON_NAME]" at bounding box center [410, 233] width 82 height 14
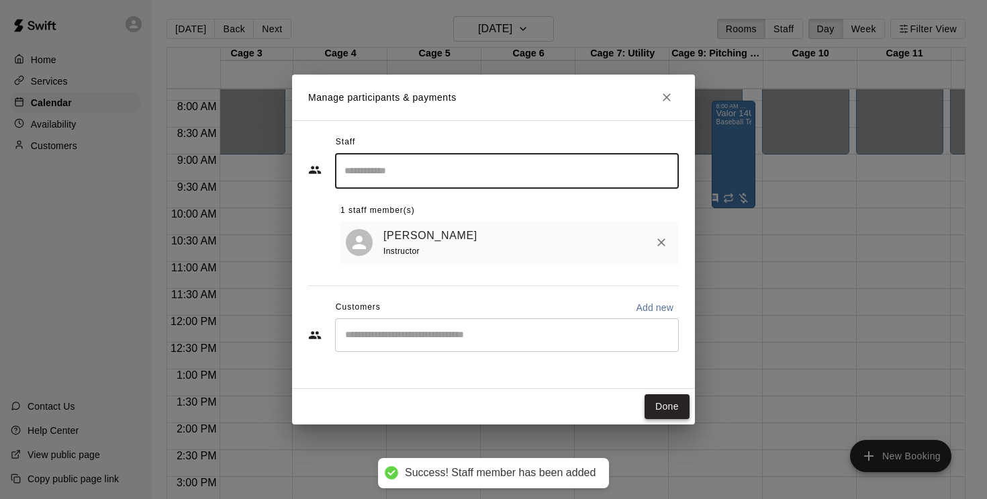
click at [663, 408] on button "Done" at bounding box center [667, 406] width 45 height 25
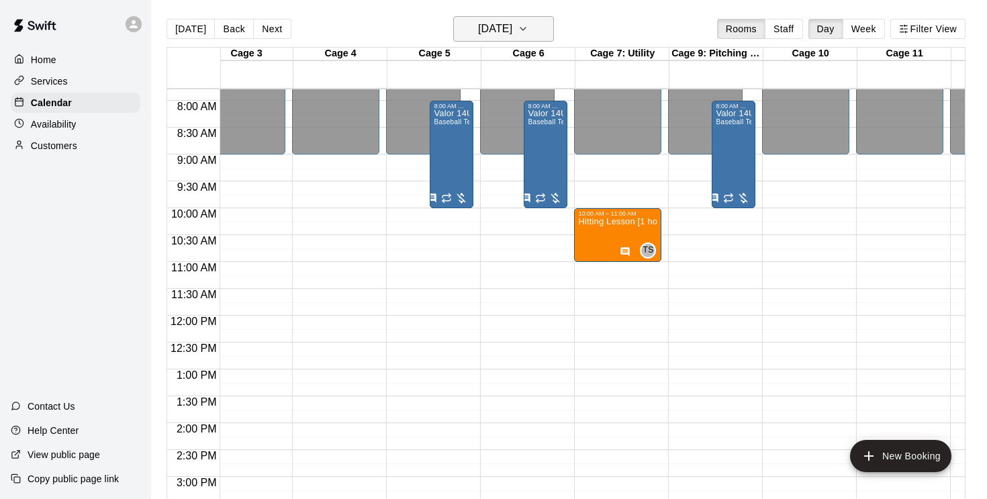
click at [528, 32] on icon "button" at bounding box center [523, 29] width 11 height 16
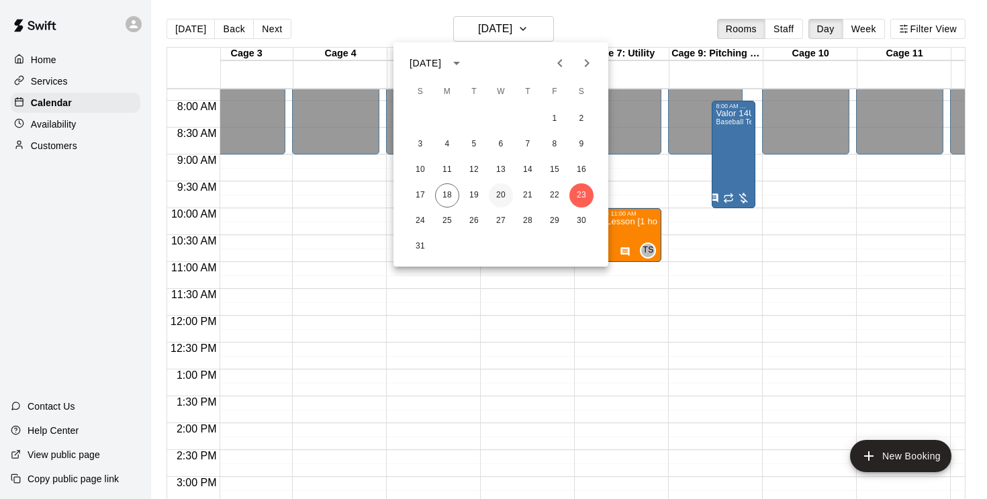
click at [502, 192] on button "20" at bounding box center [501, 195] width 24 height 24
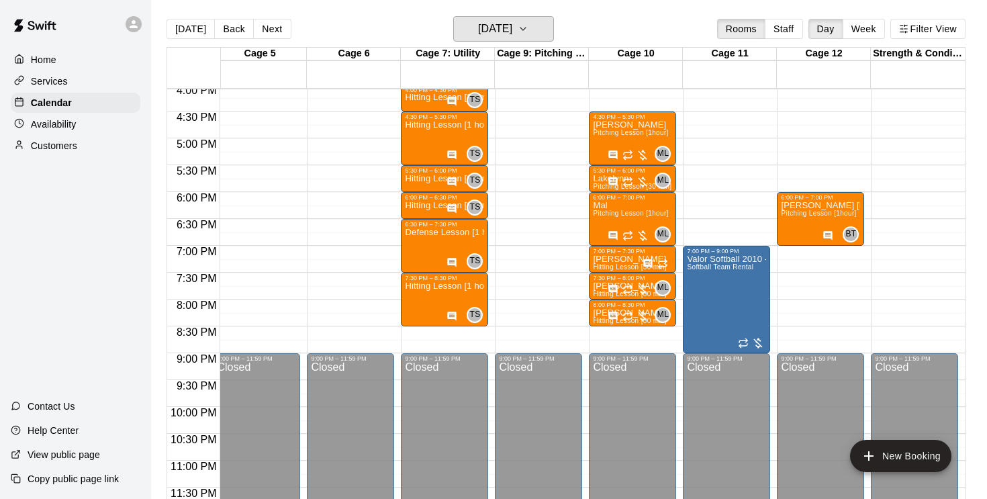
scroll to position [0, 383]
